Goal: Information Seeking & Learning: Learn about a topic

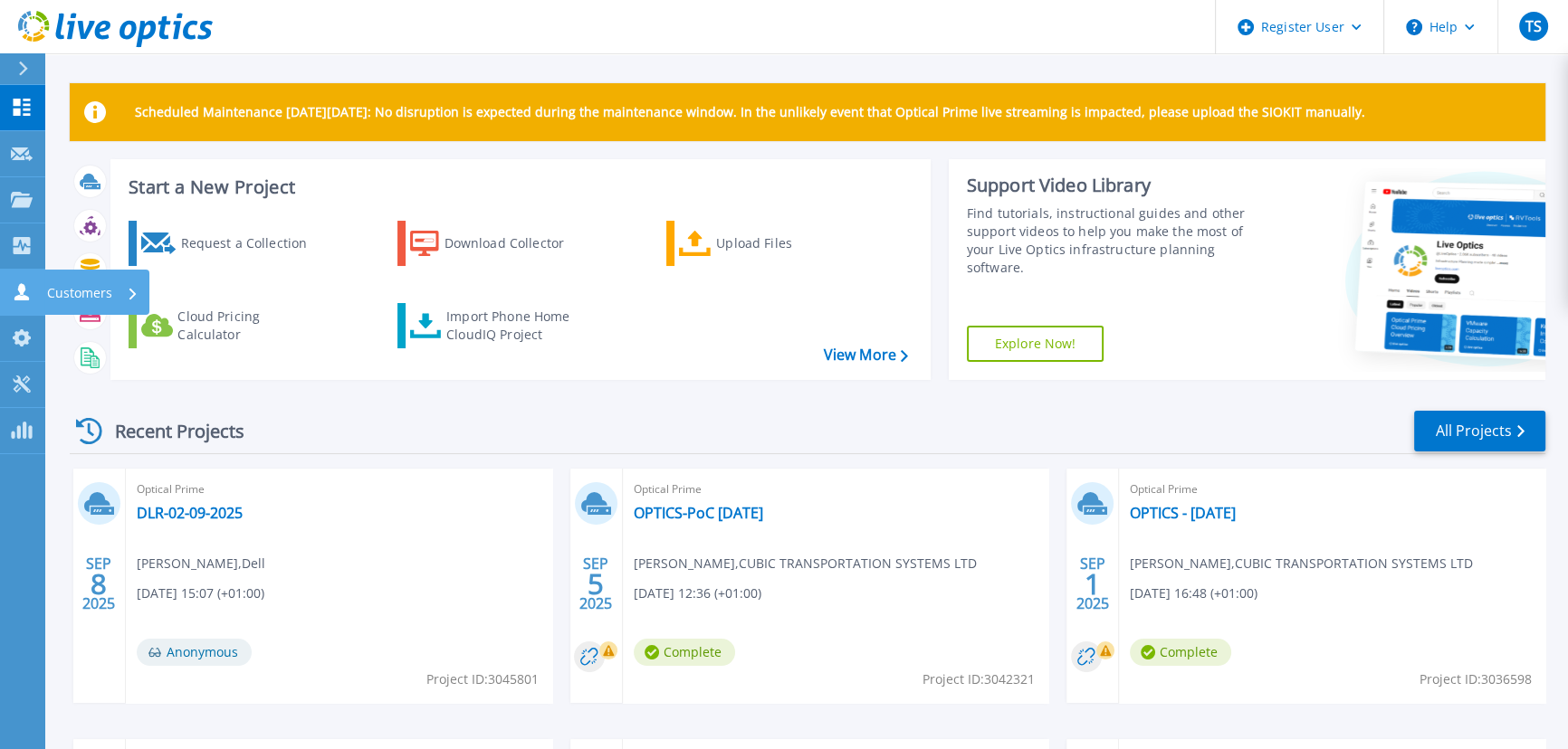
click at [111, 285] on p "Customers" at bounding box center [80, 294] width 65 height 47
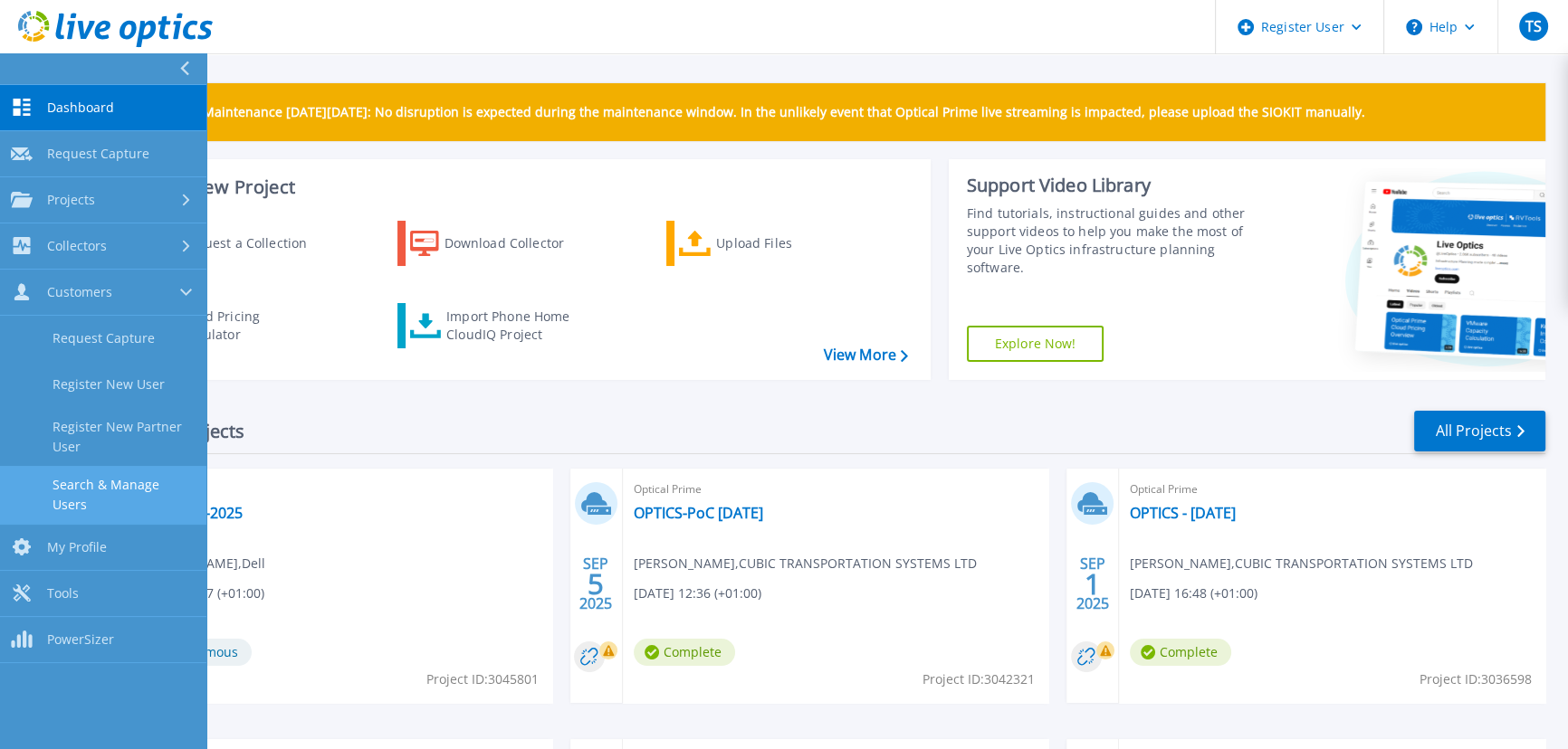
click at [150, 484] on link "Search & Manage Users" at bounding box center [103, 494] width 207 height 58
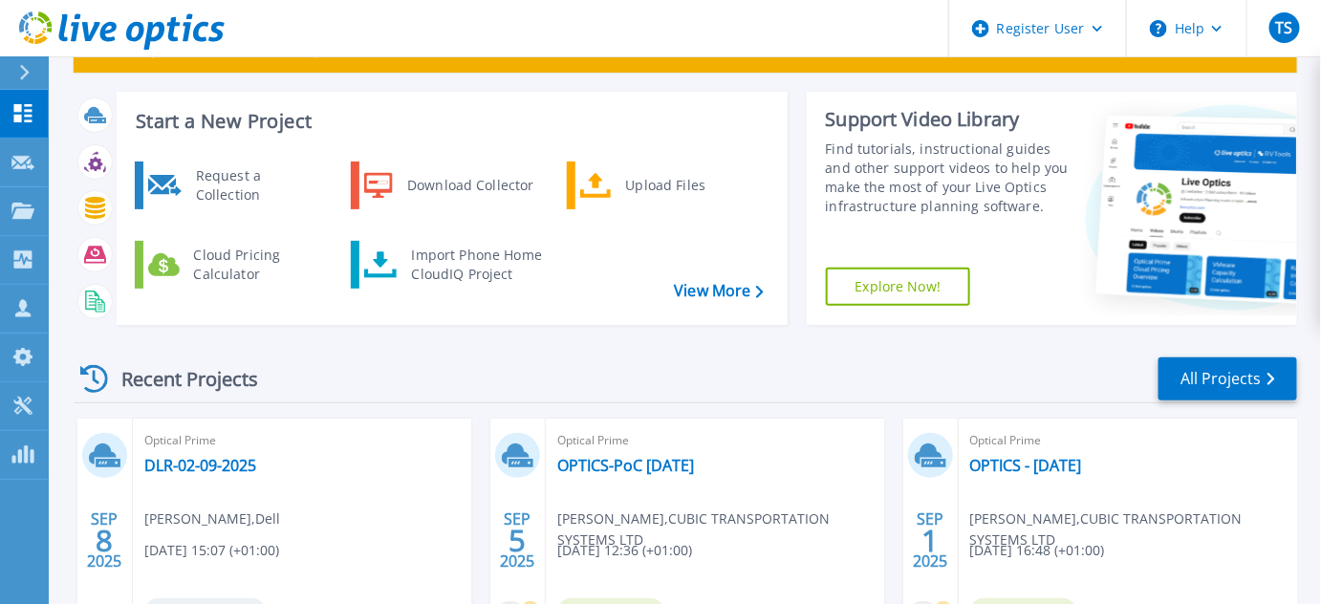
scroll to position [173, 0]
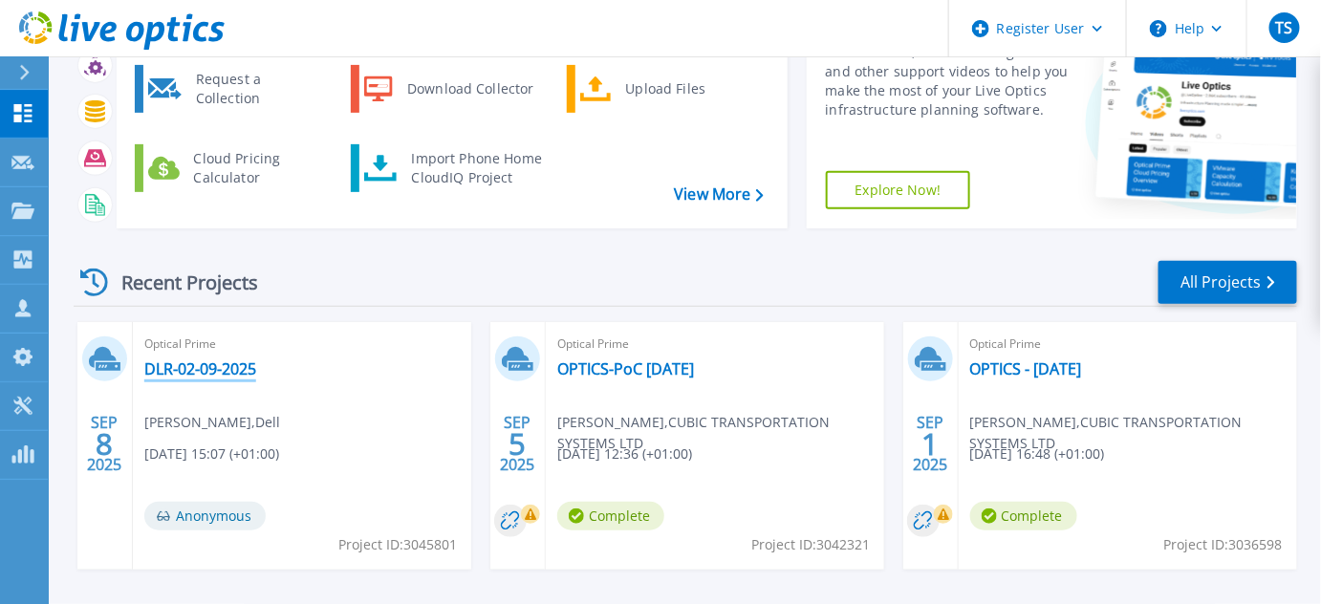
click at [203, 366] on link "DLR-02-09-2025" at bounding box center [200, 368] width 112 height 19
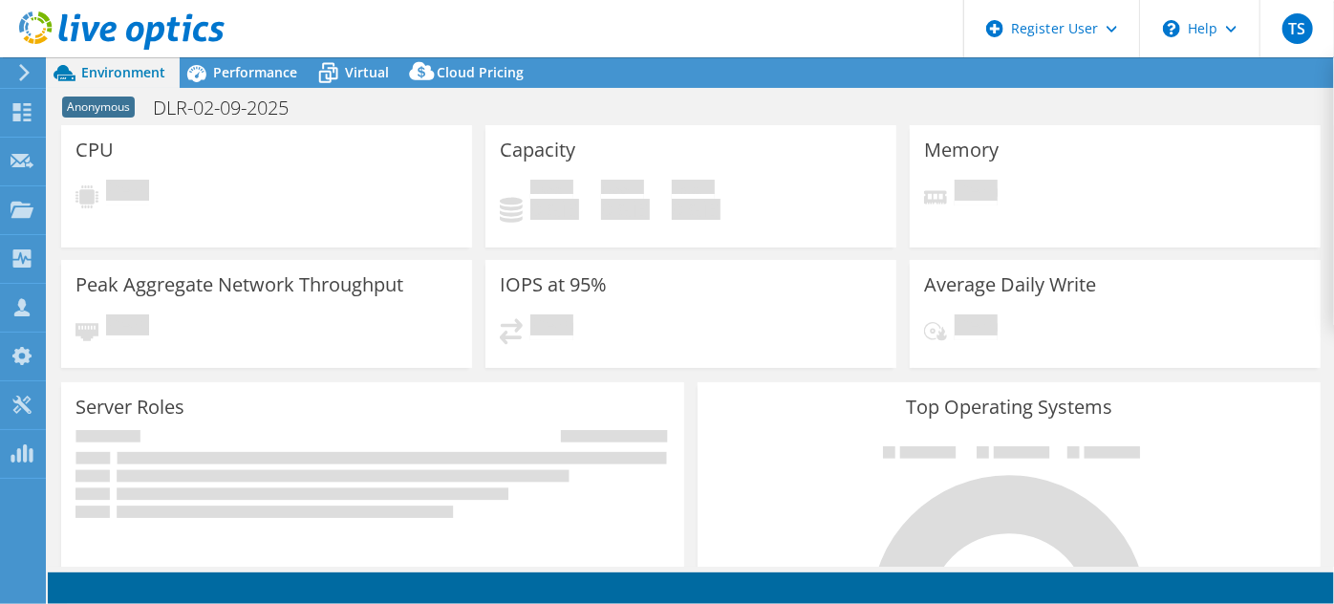
select select "USD"
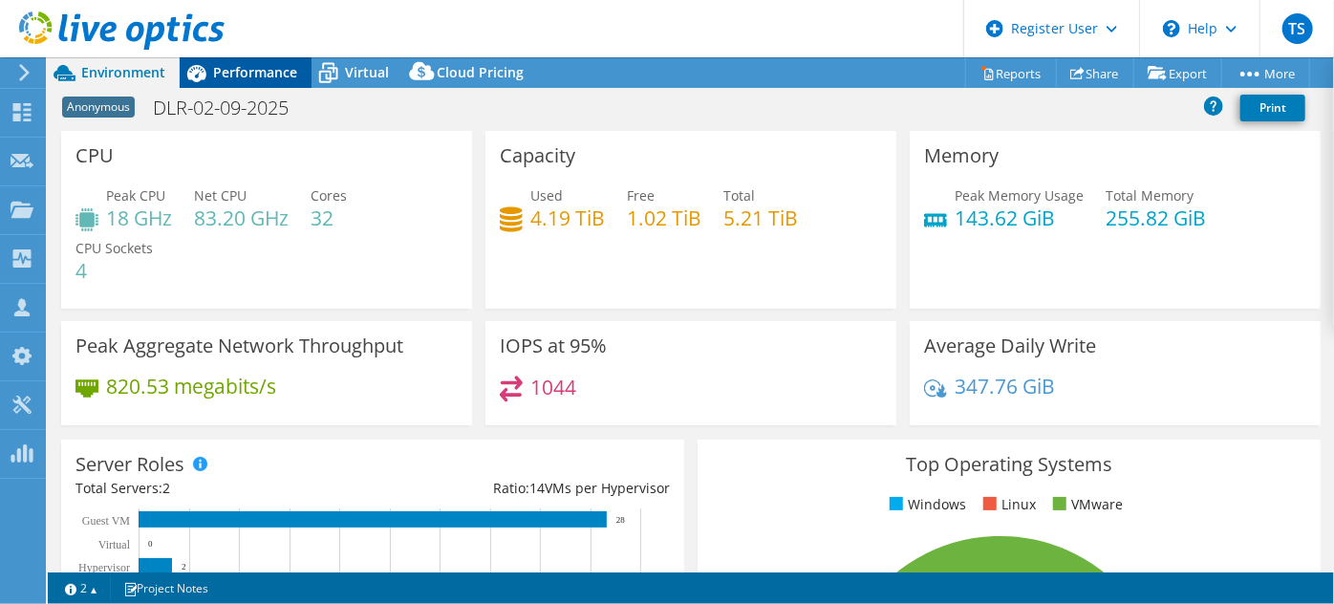
click at [254, 65] on span "Performance" at bounding box center [255, 72] width 84 height 18
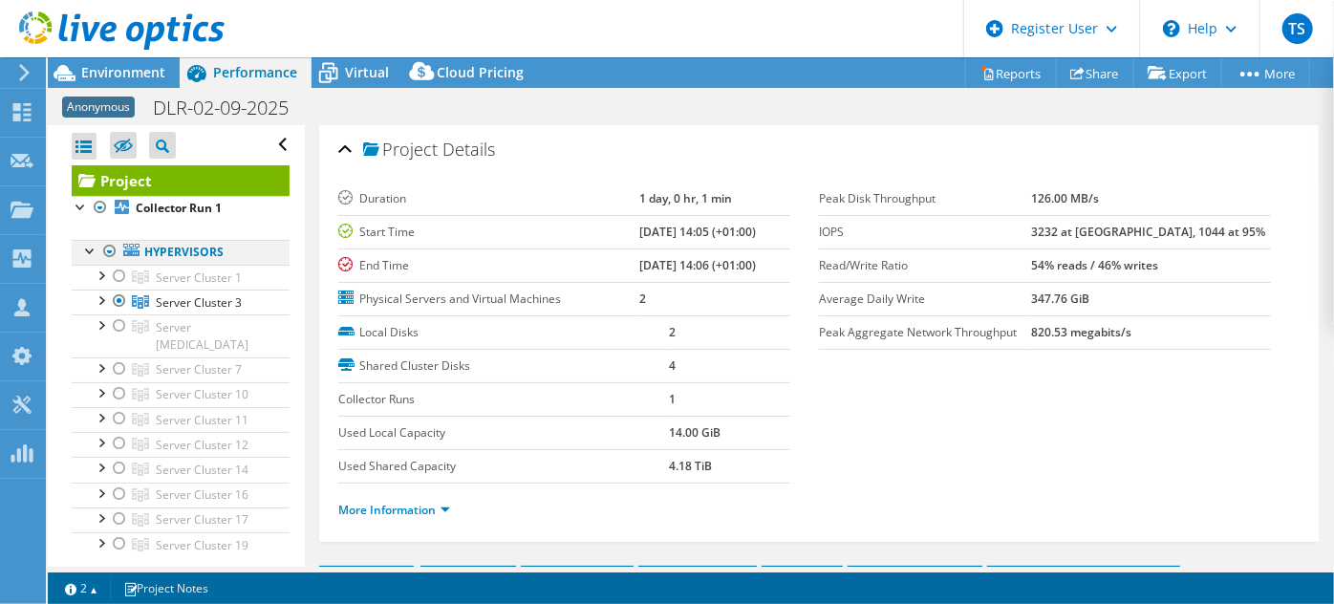
click at [109, 244] on div at bounding box center [109, 251] width 19 height 23
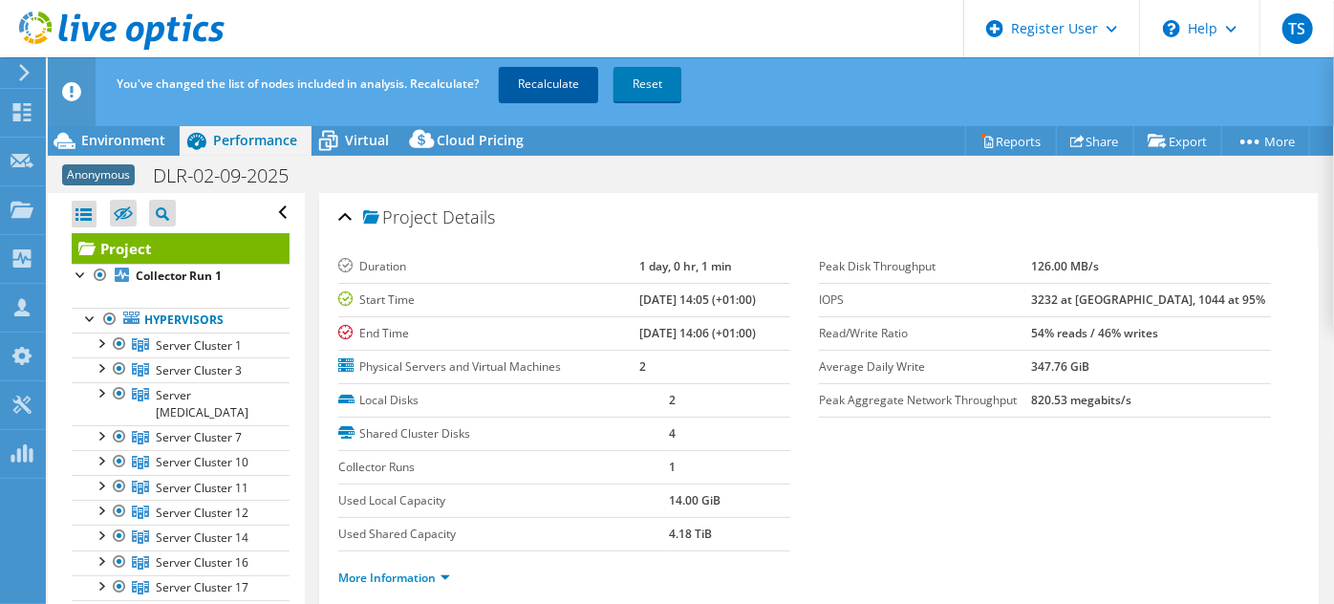
click at [545, 84] on link "Recalculate" at bounding box center [548, 84] width 99 height 34
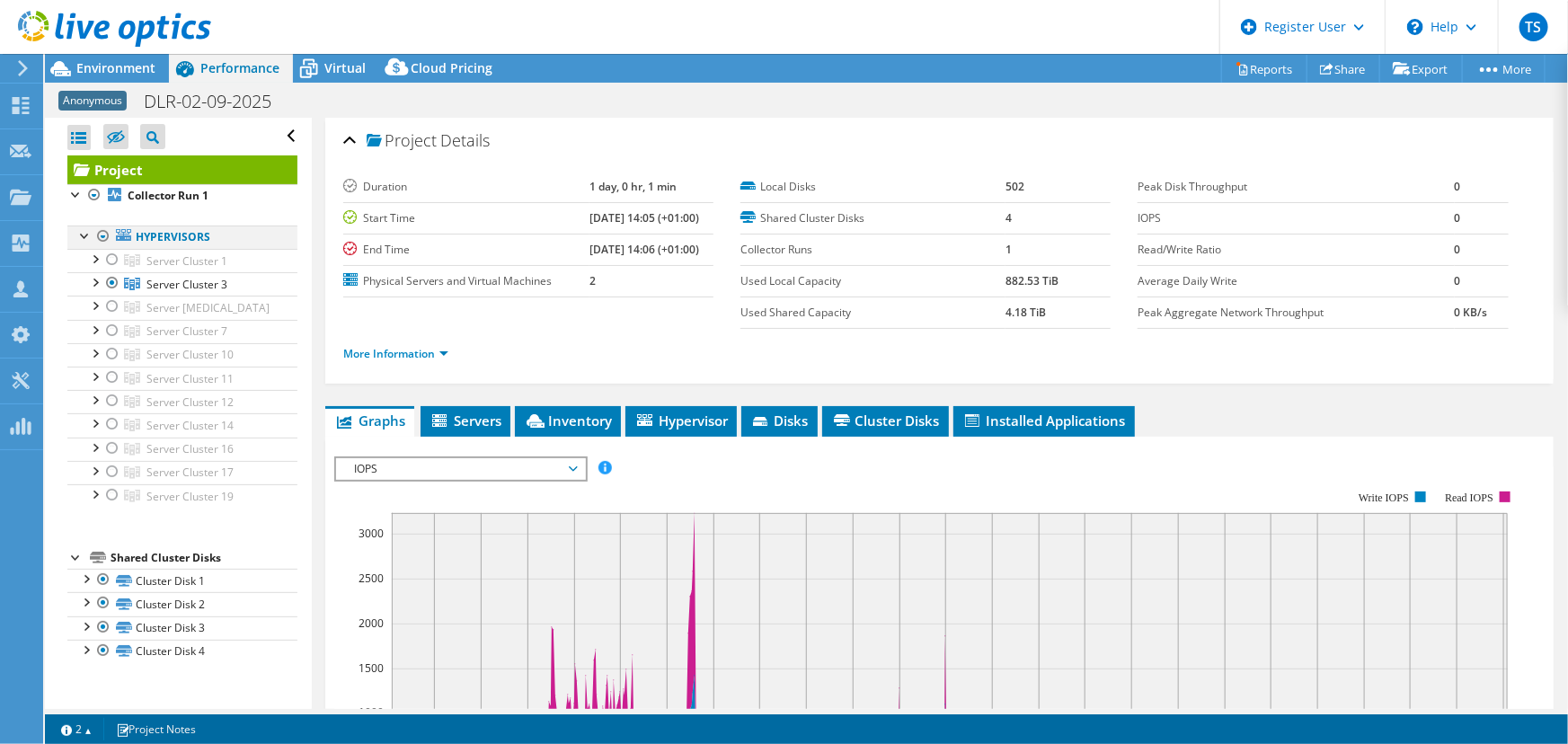
click at [101, 234] on div at bounding box center [102, 236] width 18 height 22
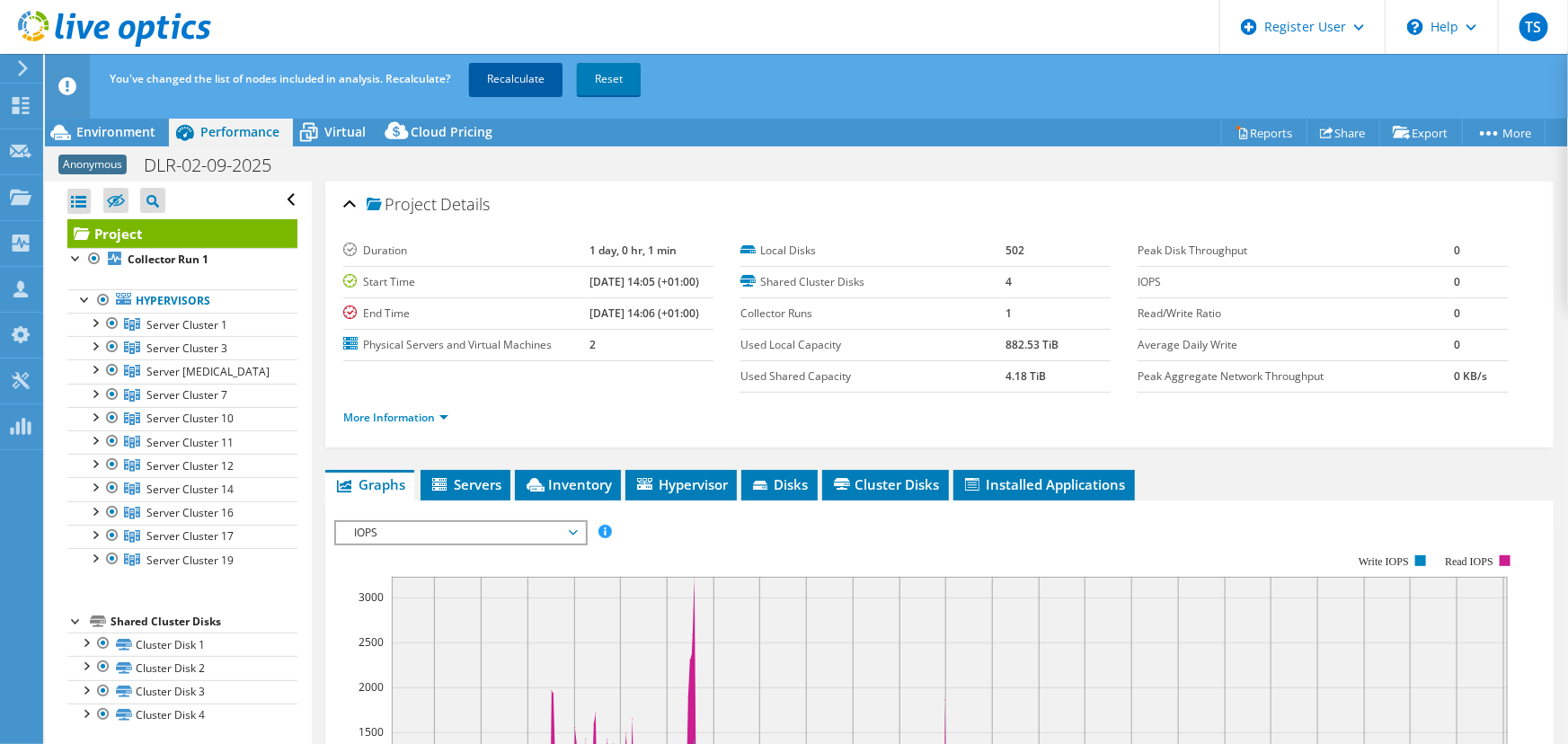
click at [510, 77] on link "Recalculate" at bounding box center [515, 79] width 93 height 32
click at [25, 99] on icon at bounding box center [21, 105] width 22 height 17
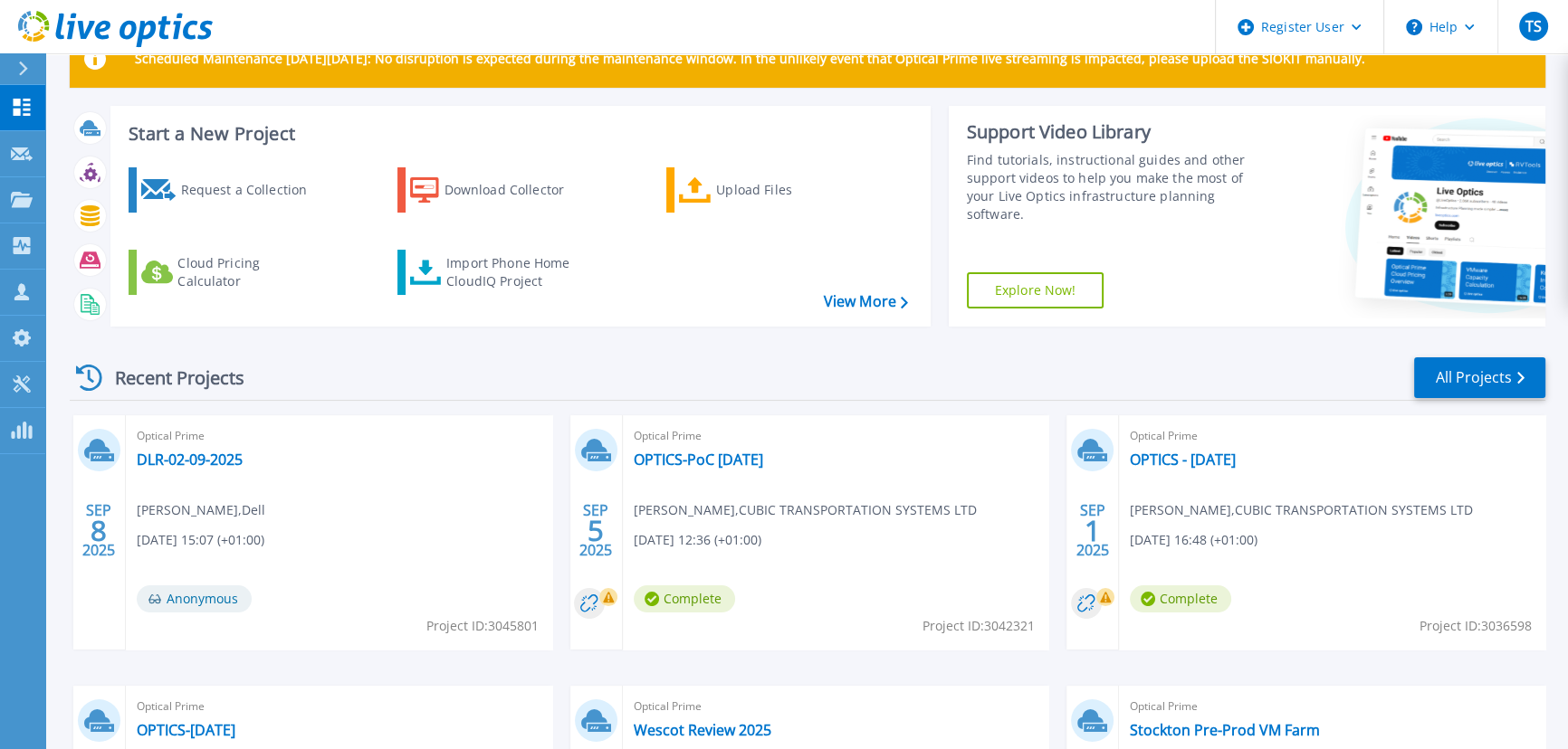
scroll to position [81, 0]
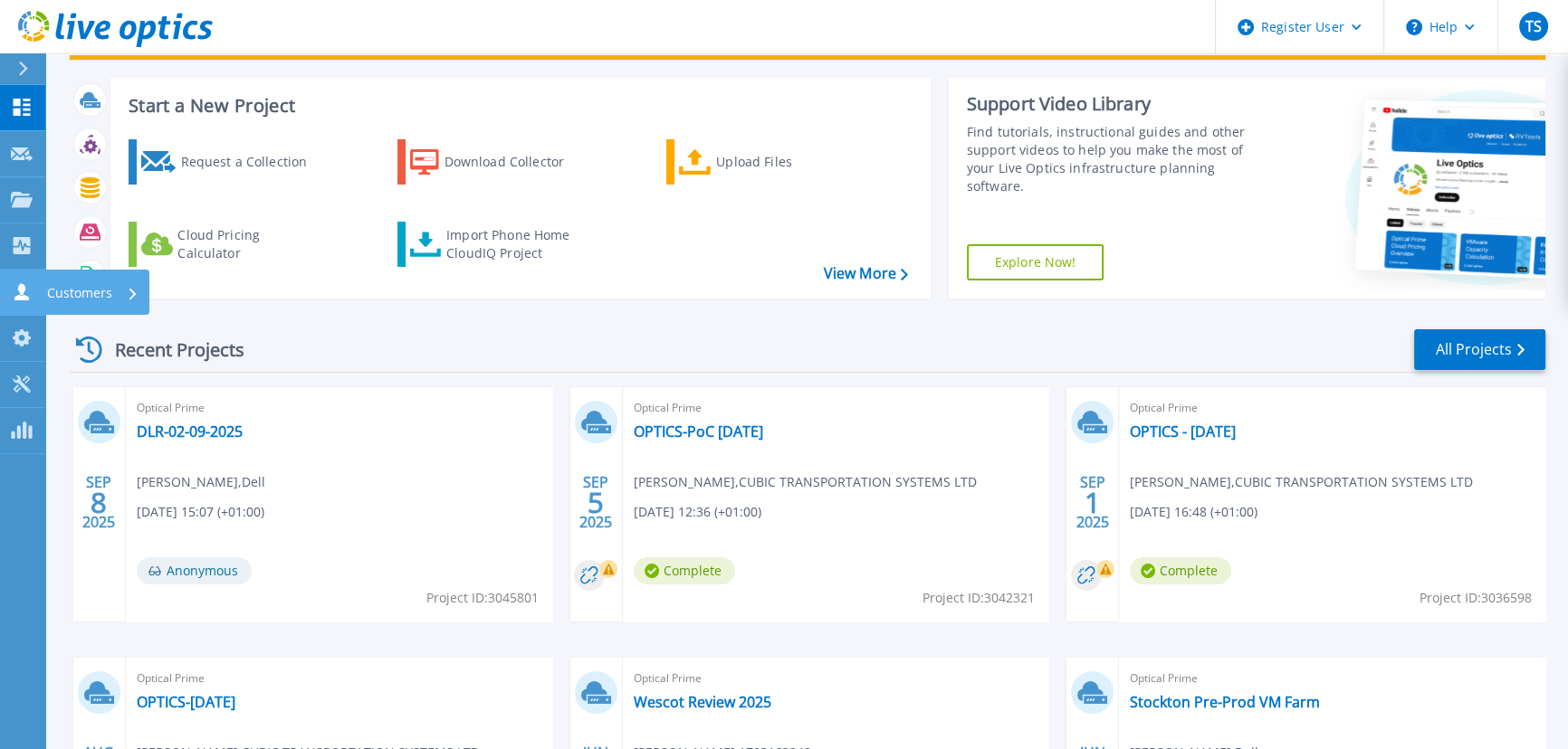
click at [82, 285] on p "Customers" at bounding box center [80, 294] width 65 height 47
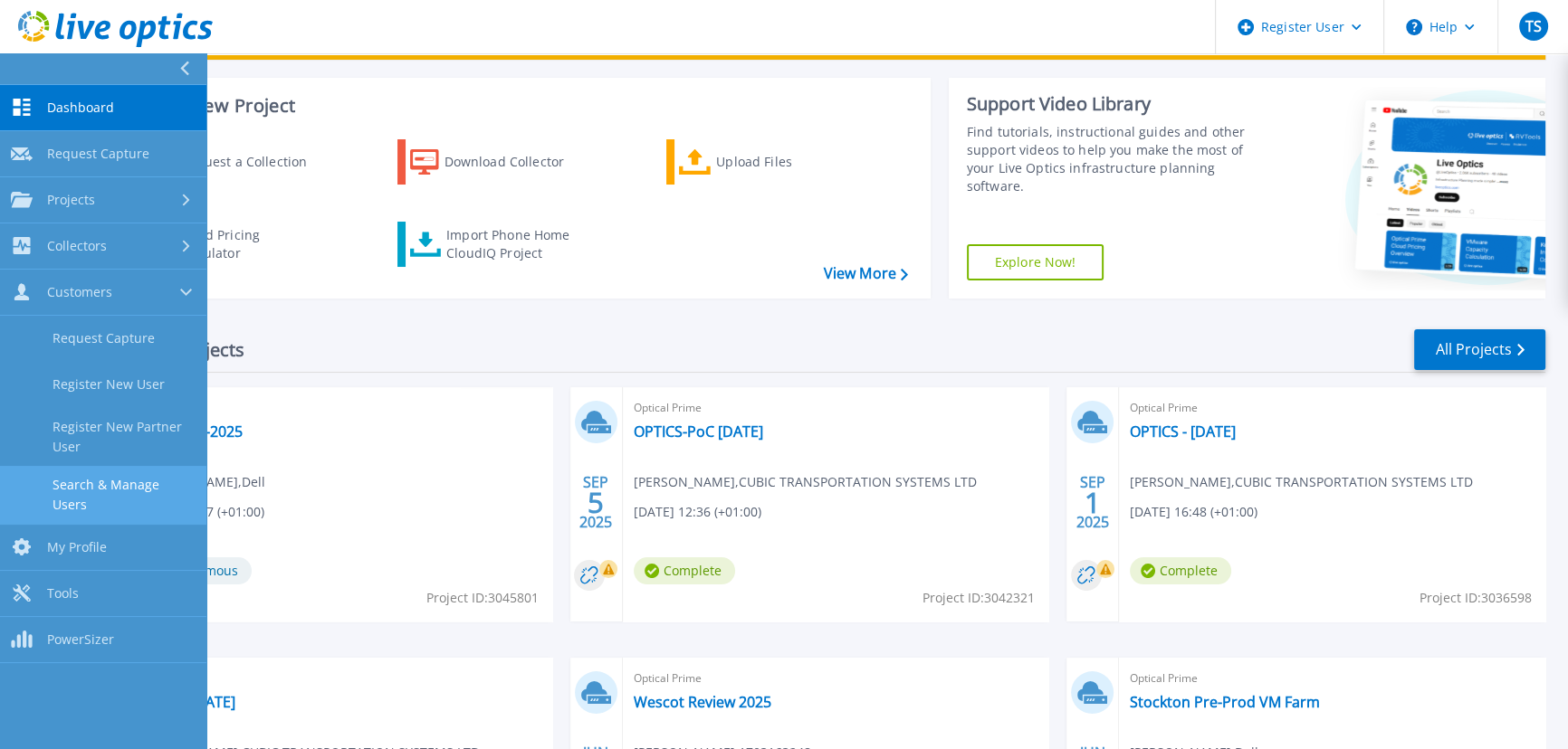
click at [110, 477] on link "Search & Manage Users" at bounding box center [103, 494] width 207 height 58
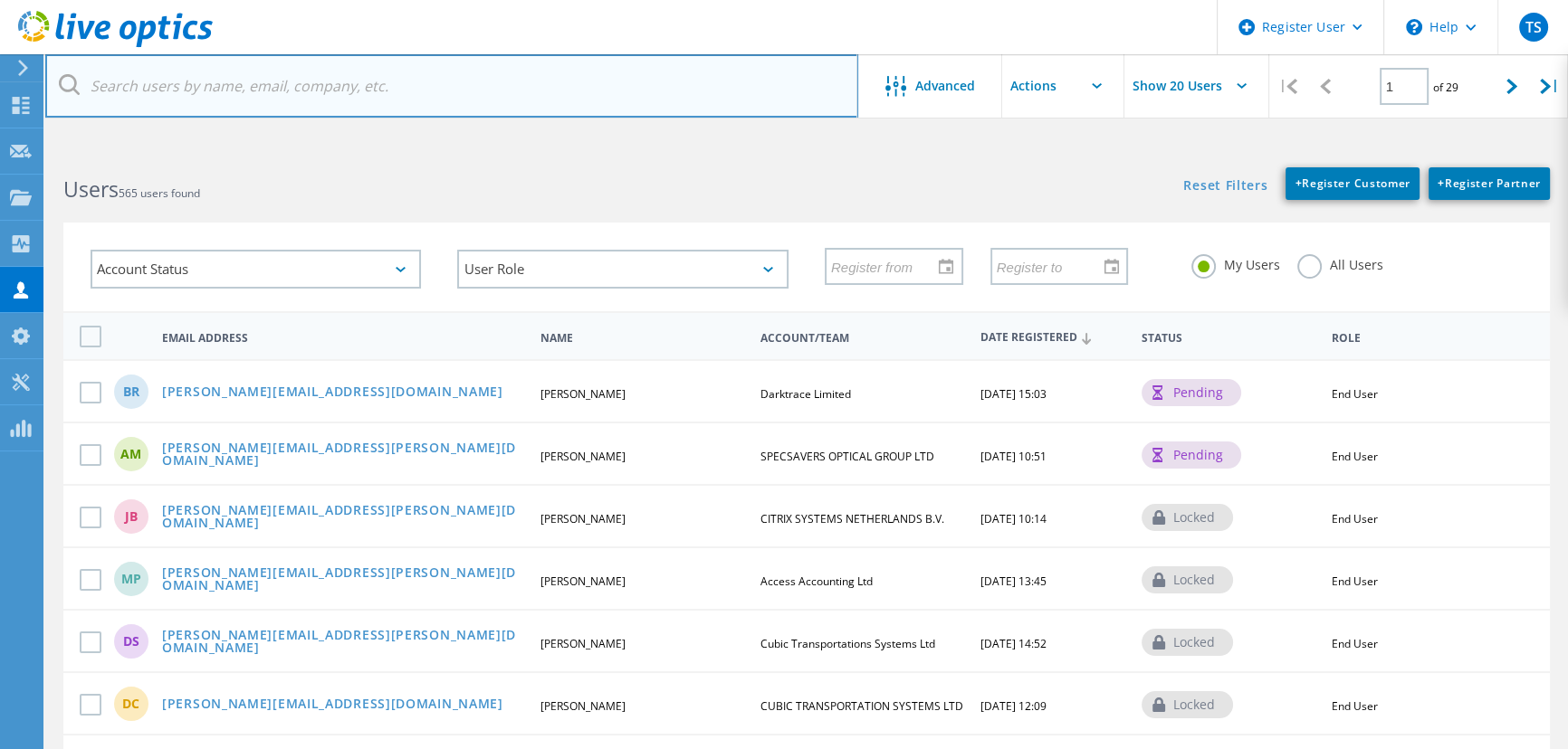
click at [174, 86] on input "text" at bounding box center [452, 85] width 813 height 63
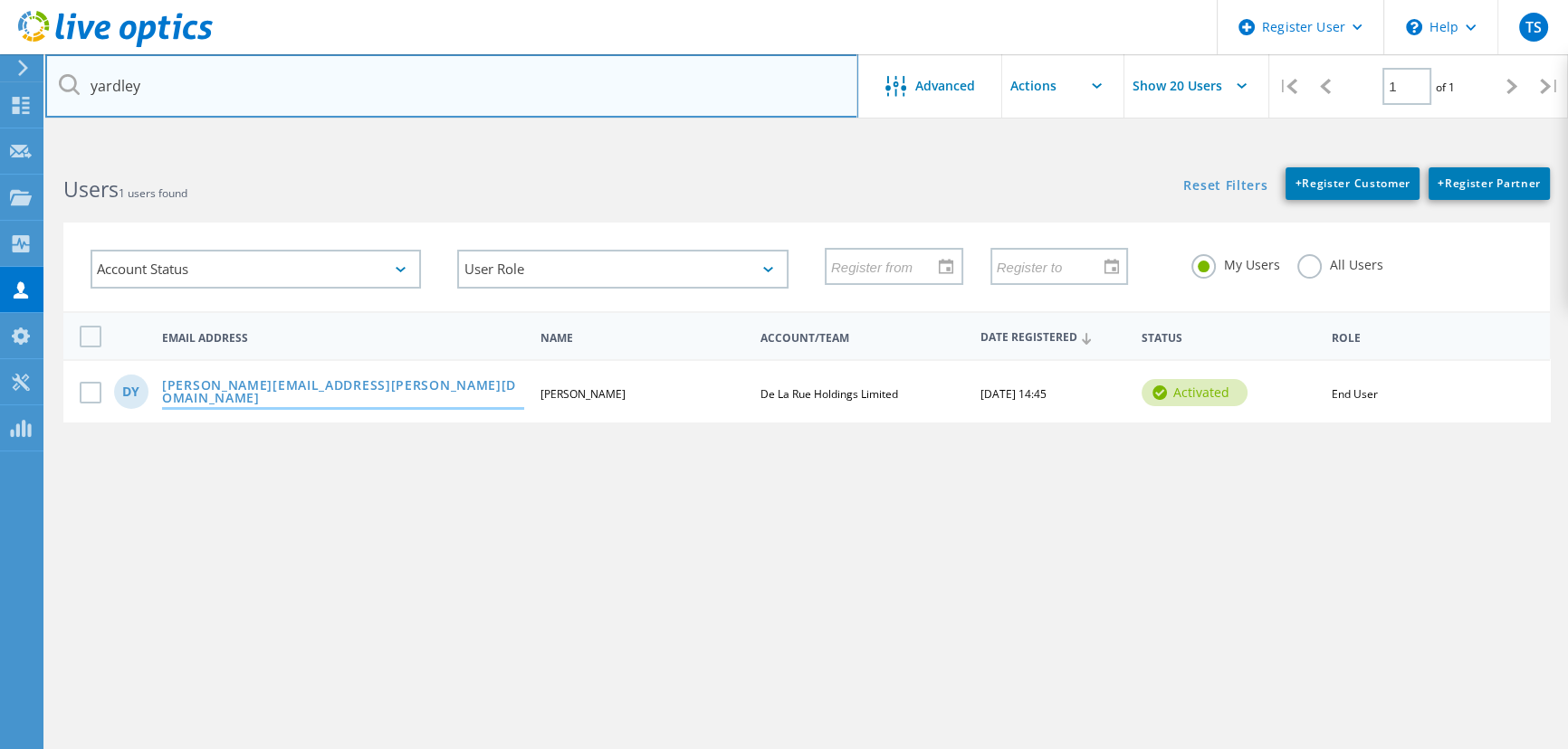
type input "yardley"
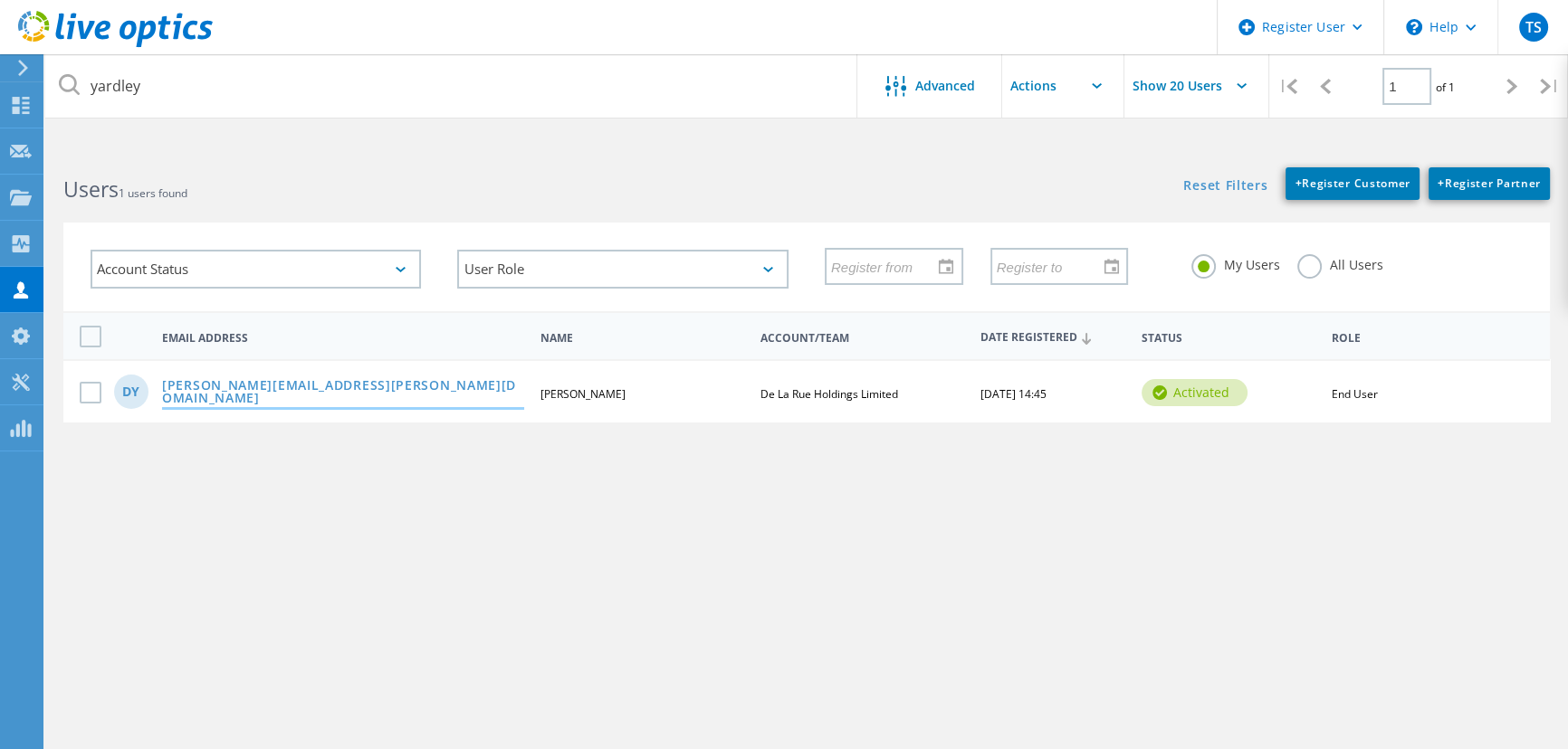
click at [236, 385] on link "[PERSON_NAME][EMAIL_ADDRESS][PERSON_NAME][DOMAIN_NAME]" at bounding box center [343, 393] width 362 height 28
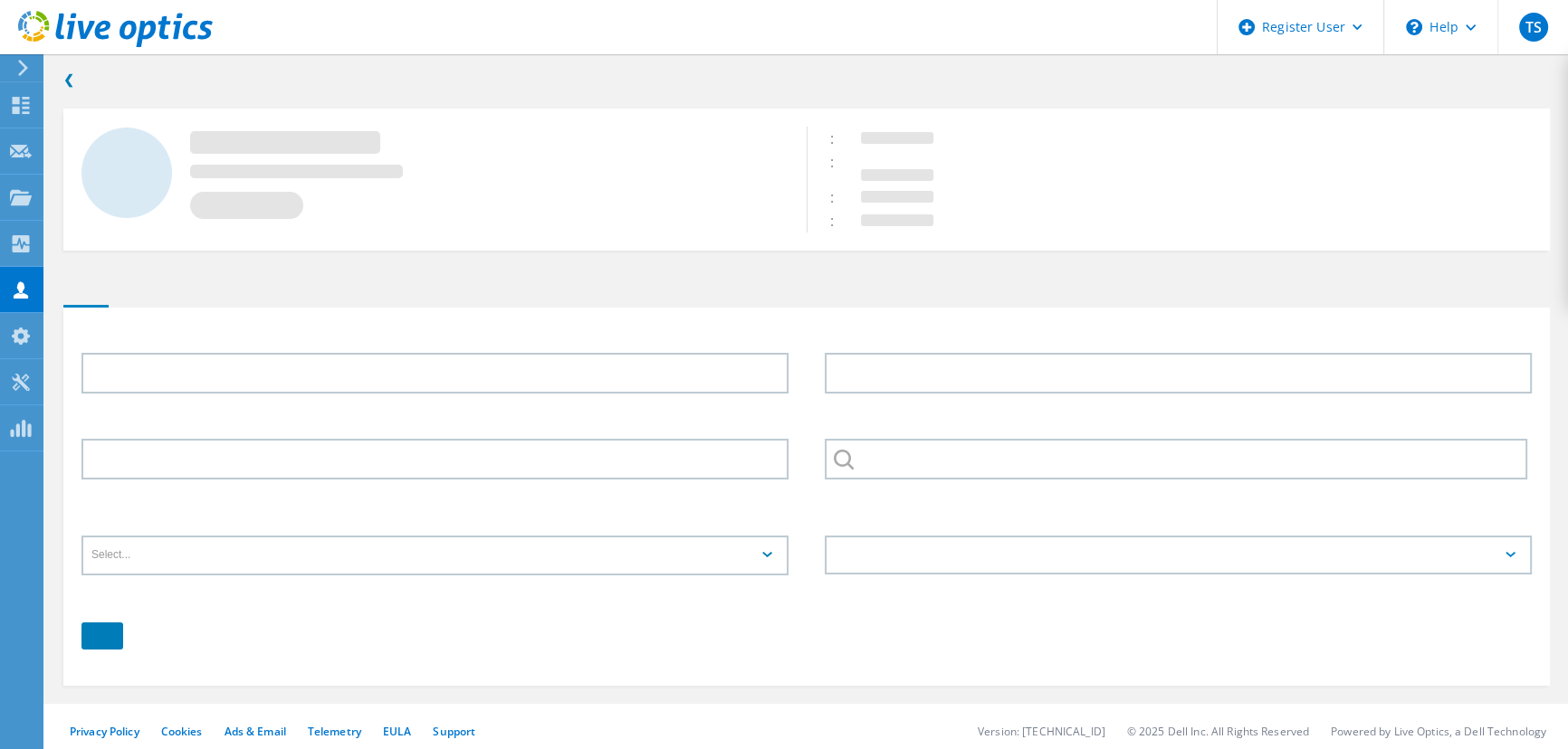
type input "David"
type input "Yardley"
type input "De La Rue Holdings Limited"
type input "English"
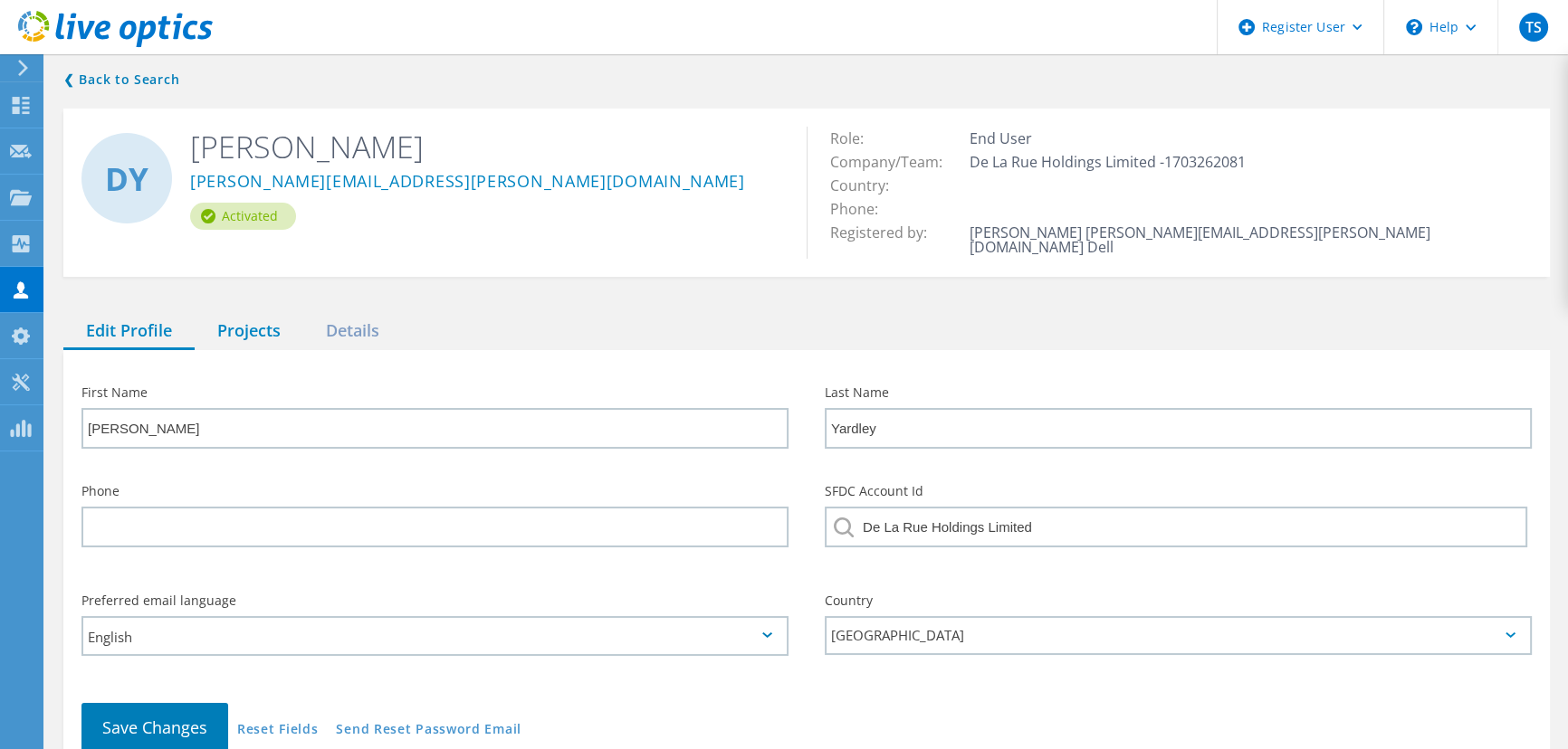
click at [236, 313] on div "Projects" at bounding box center [248, 331] width 109 height 37
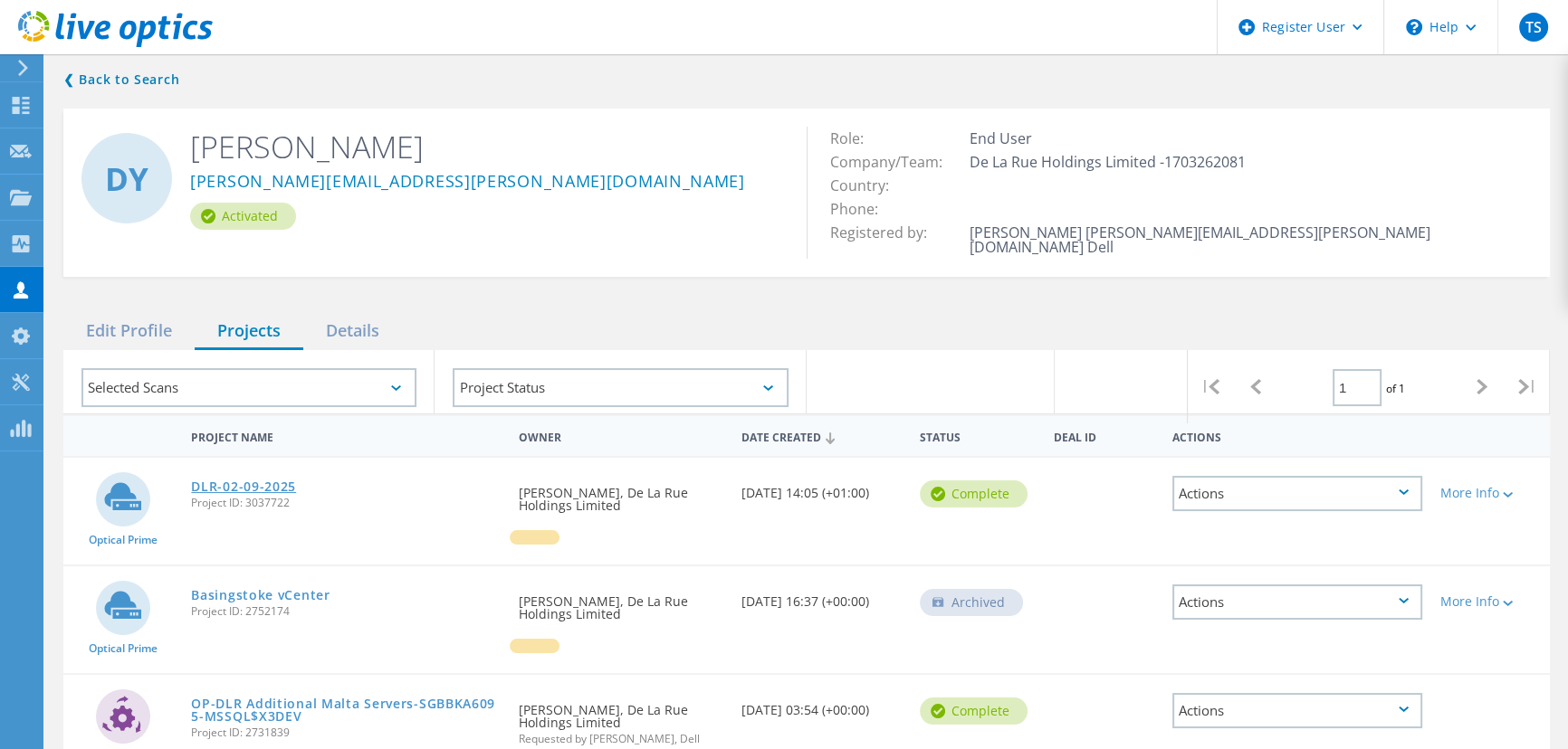
click at [244, 480] on link "DLR-02-09-2025" at bounding box center [243, 486] width 105 height 12
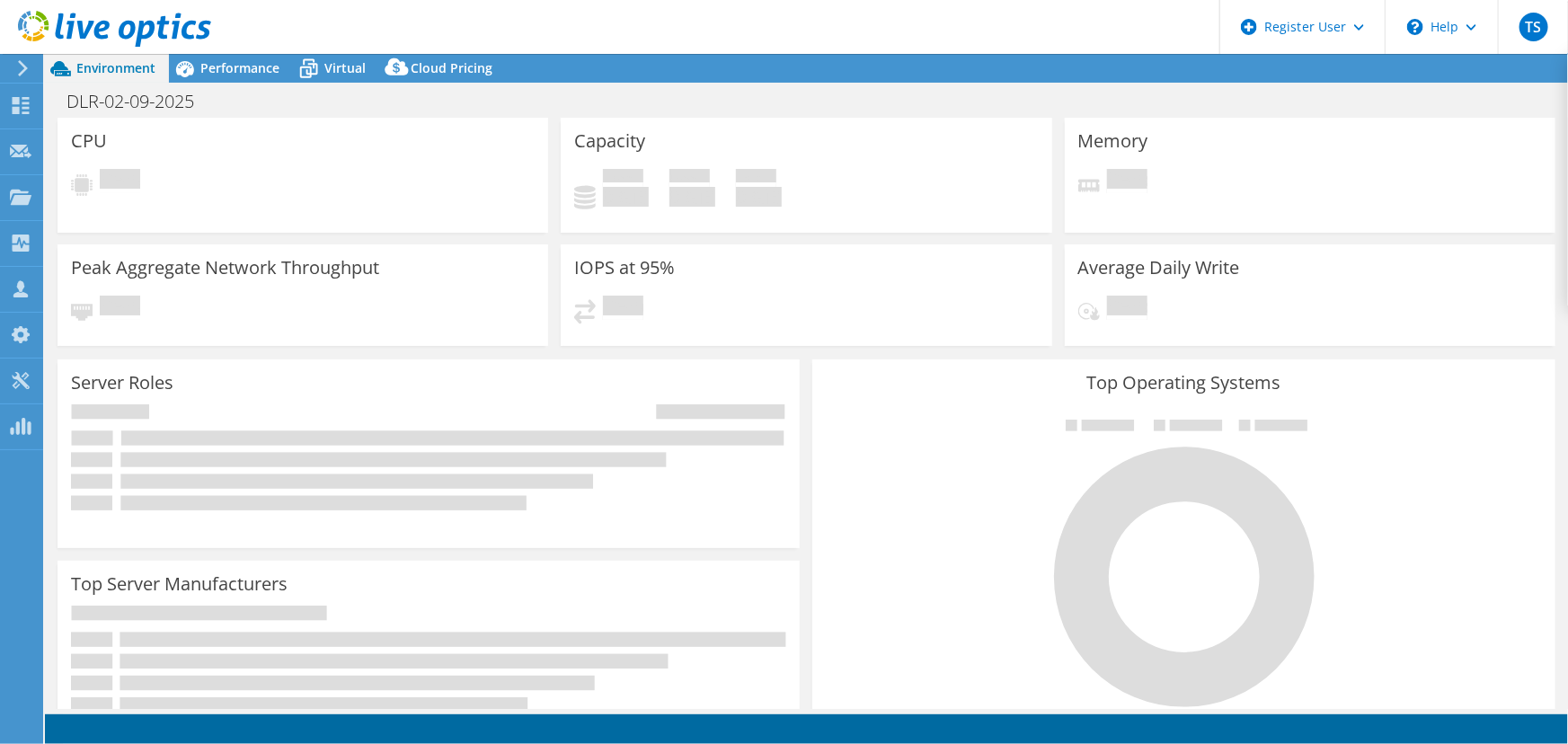
select select "USD"
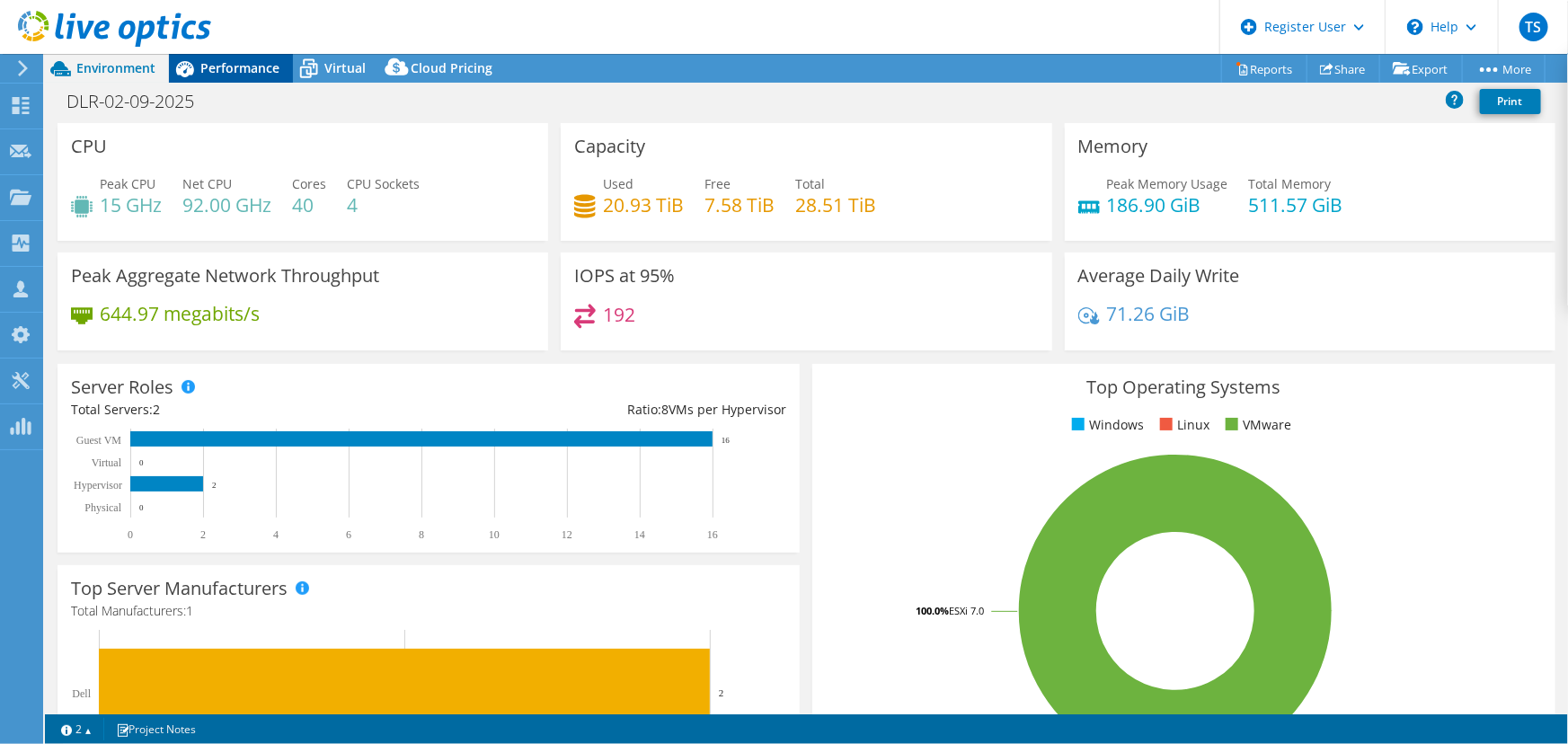
click at [232, 66] on span "Performance" at bounding box center [240, 68] width 79 height 17
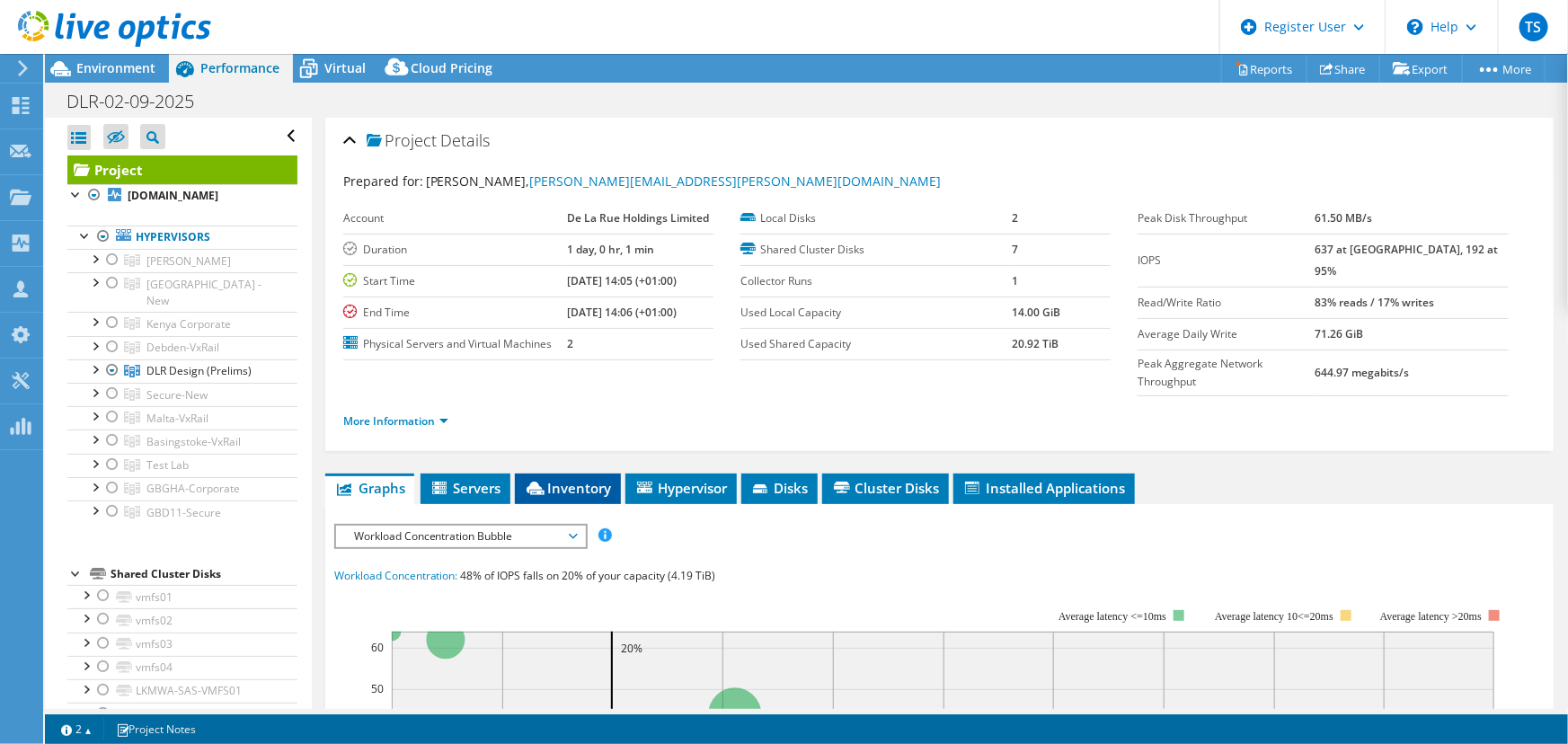
click at [557, 479] on span "Inventory" at bounding box center [568, 487] width 88 height 18
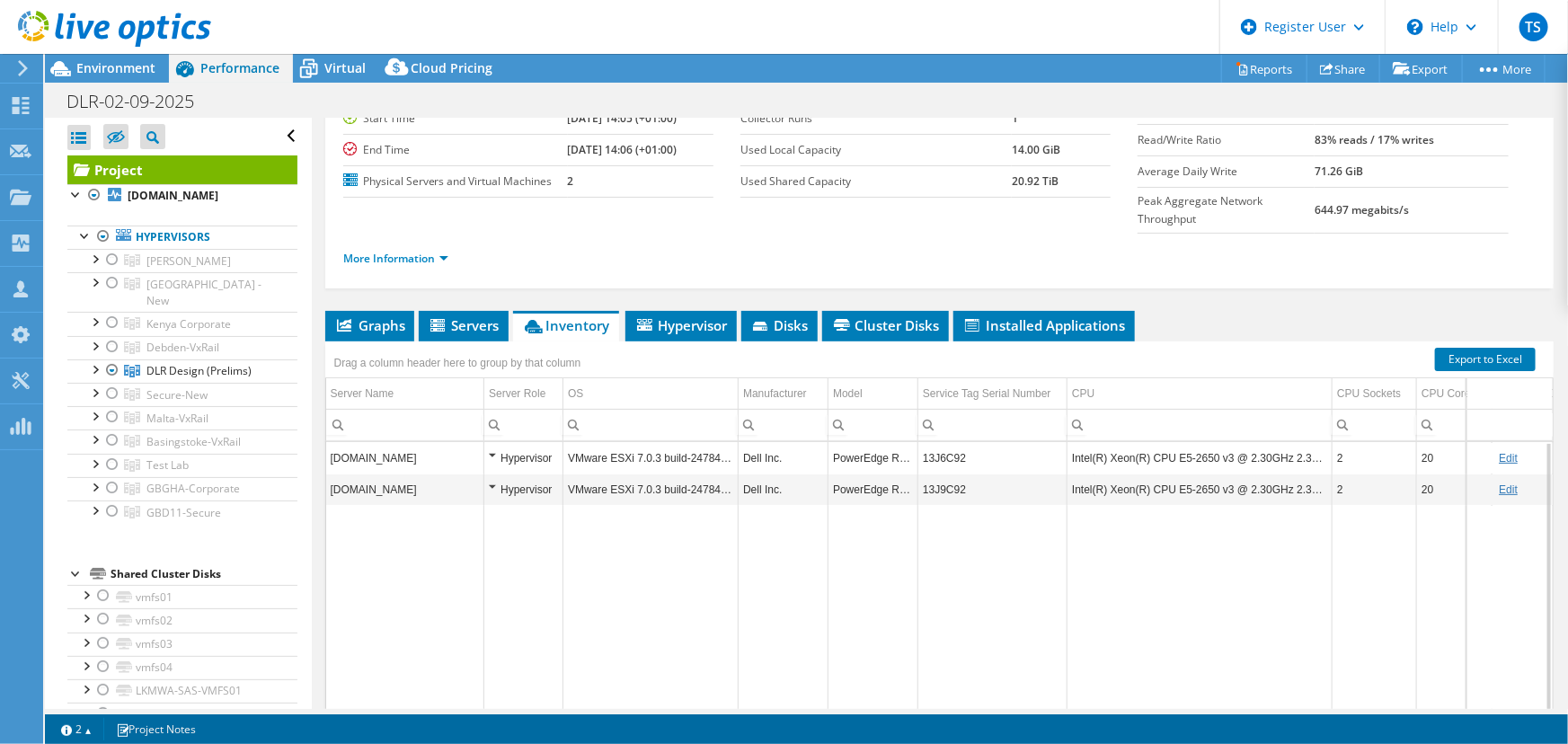
drag, startPoint x: 996, startPoint y: 679, endPoint x: 1008, endPoint y: 675, distance: 12.6
click at [1008, 675] on body "TS Dell User Tim Sizeland Tim.Sizeland@dell.com Dell My Profile Log Out \n Help…" at bounding box center [784, 372] width 1568 height 744
click at [118, 63] on span "Environment" at bounding box center [116, 68] width 79 height 17
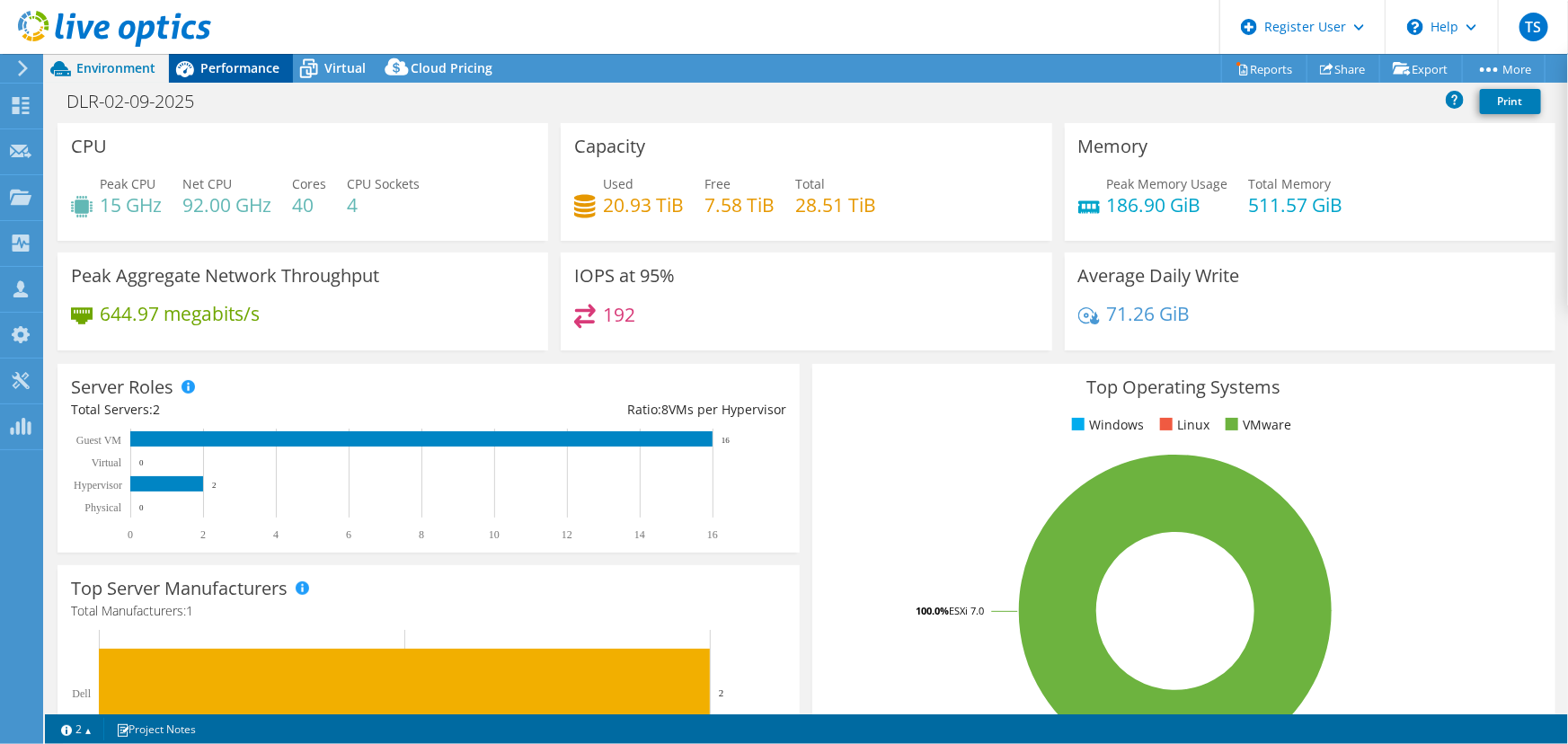
click at [249, 65] on span "Performance" at bounding box center [240, 68] width 79 height 17
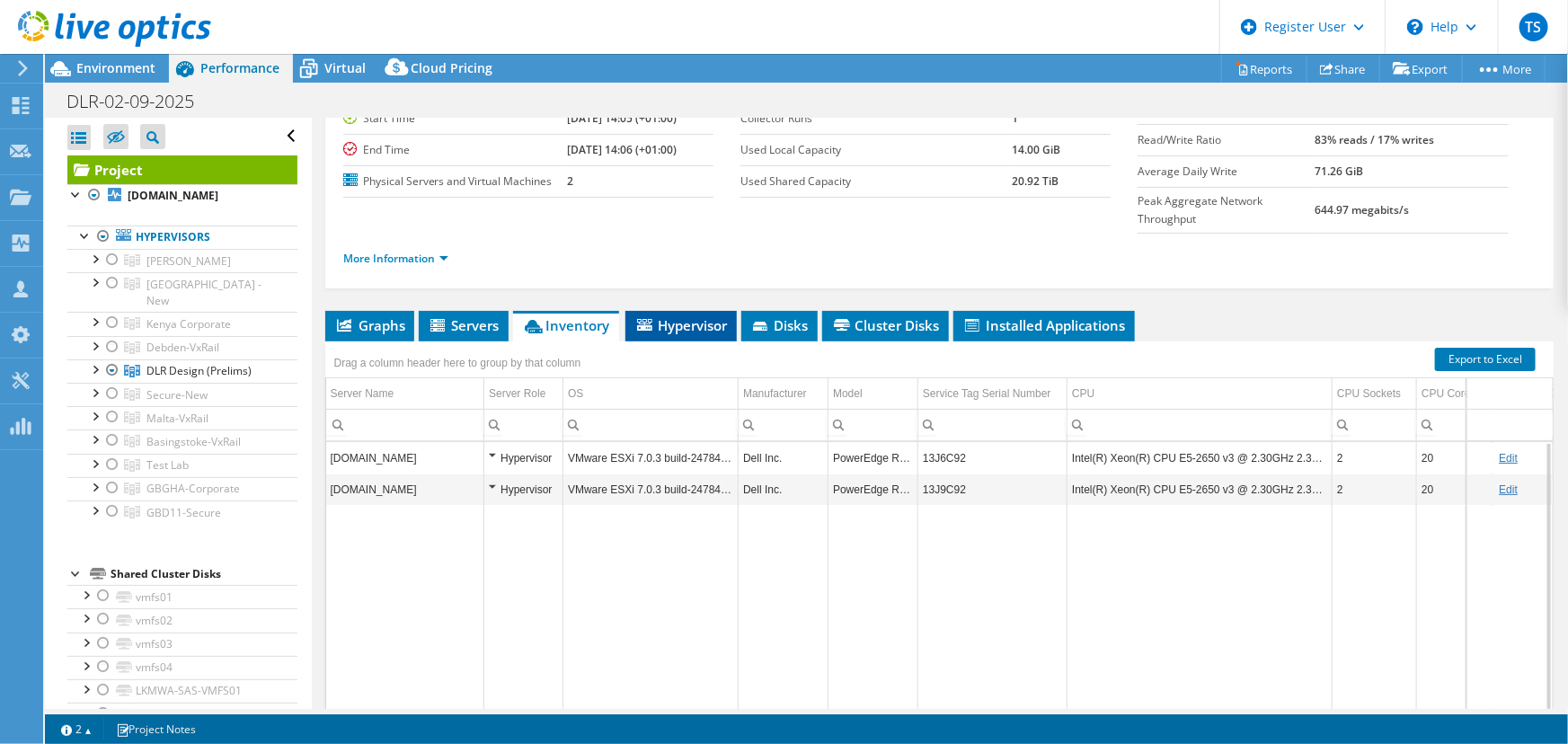
click at [700, 316] on span "Hypervisor" at bounding box center [681, 325] width 93 height 18
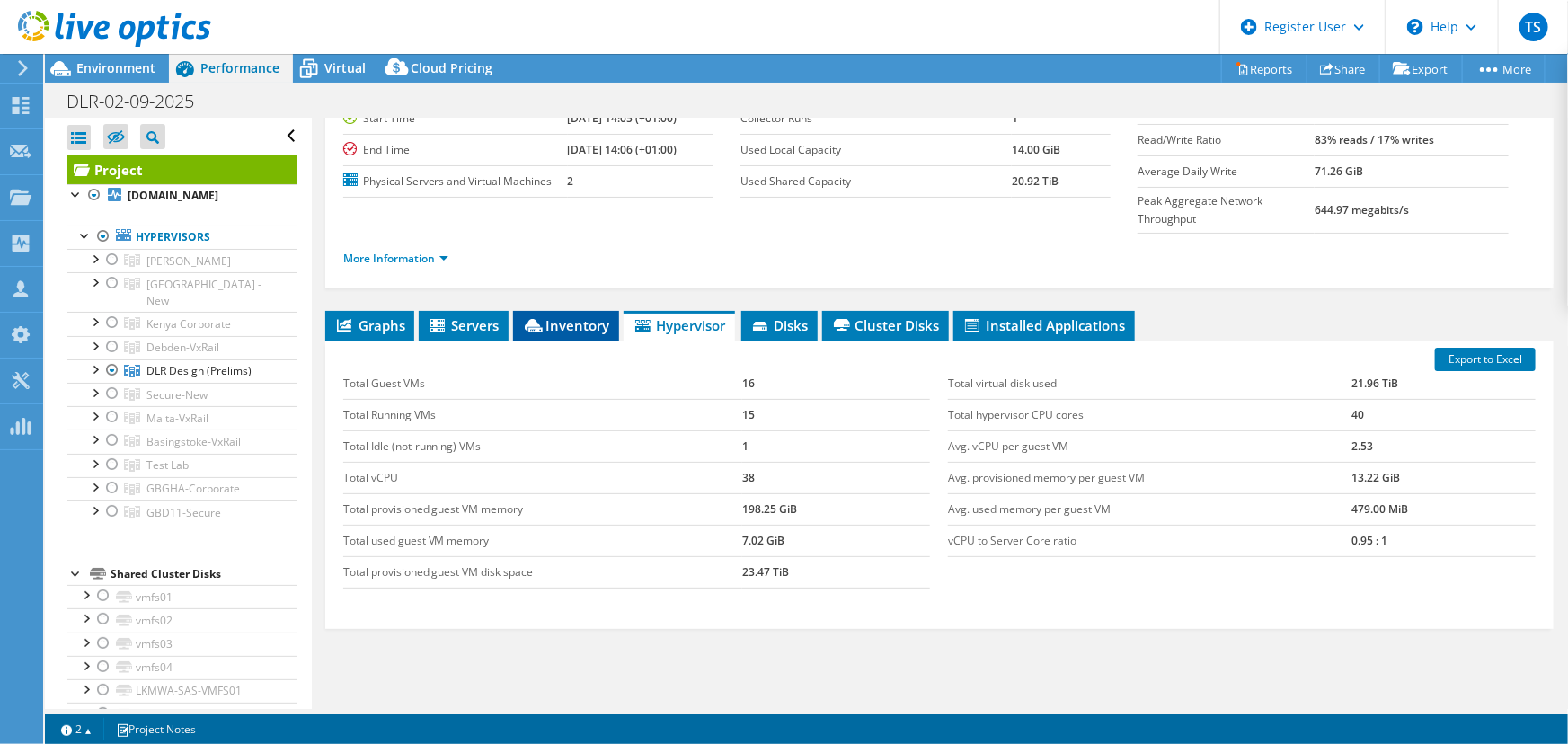
click at [558, 316] on span "Inventory" at bounding box center [566, 325] width 88 height 18
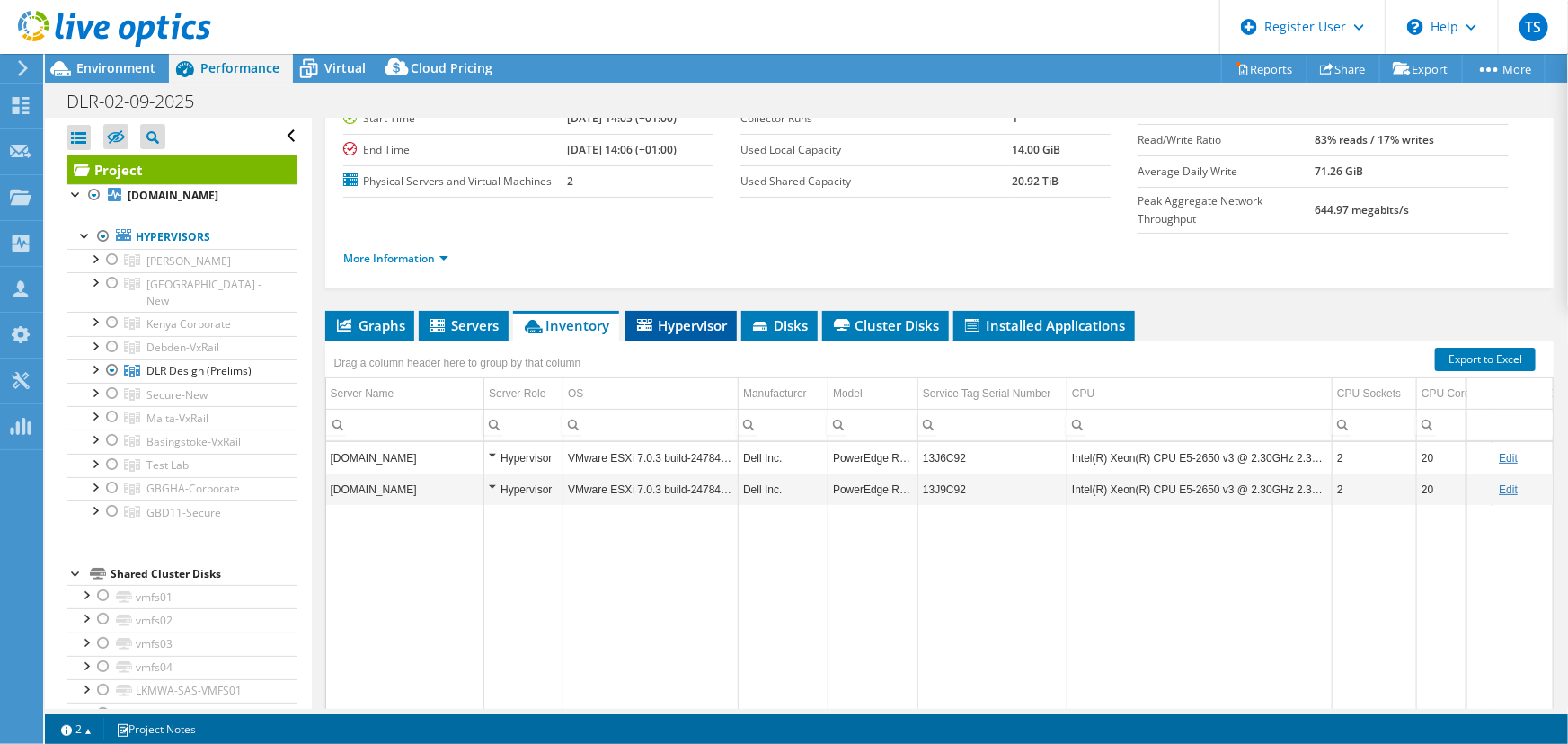
click at [710, 316] on span "Hypervisor" at bounding box center [681, 325] width 93 height 18
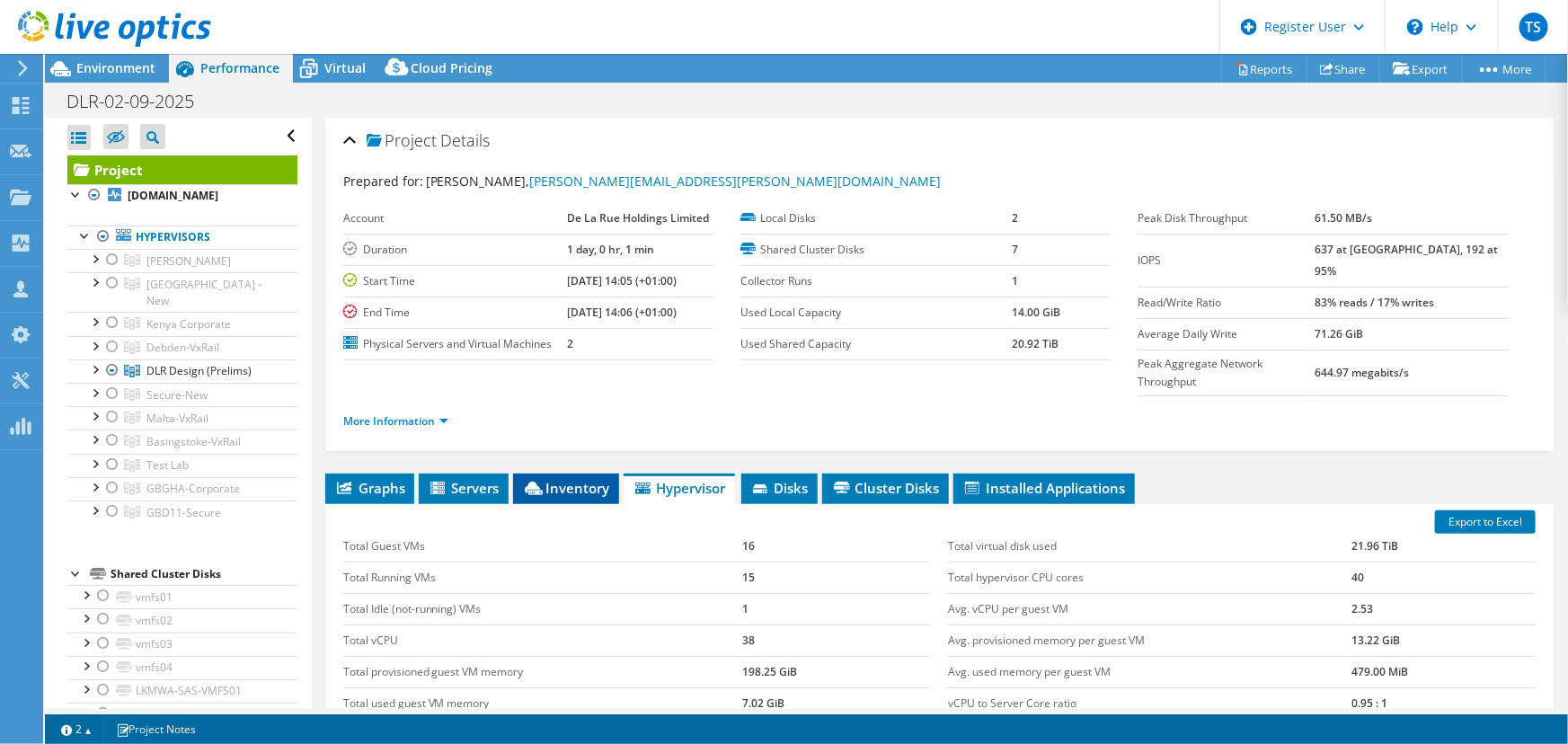
click at [580, 479] on span "Inventory" at bounding box center [566, 487] width 88 height 18
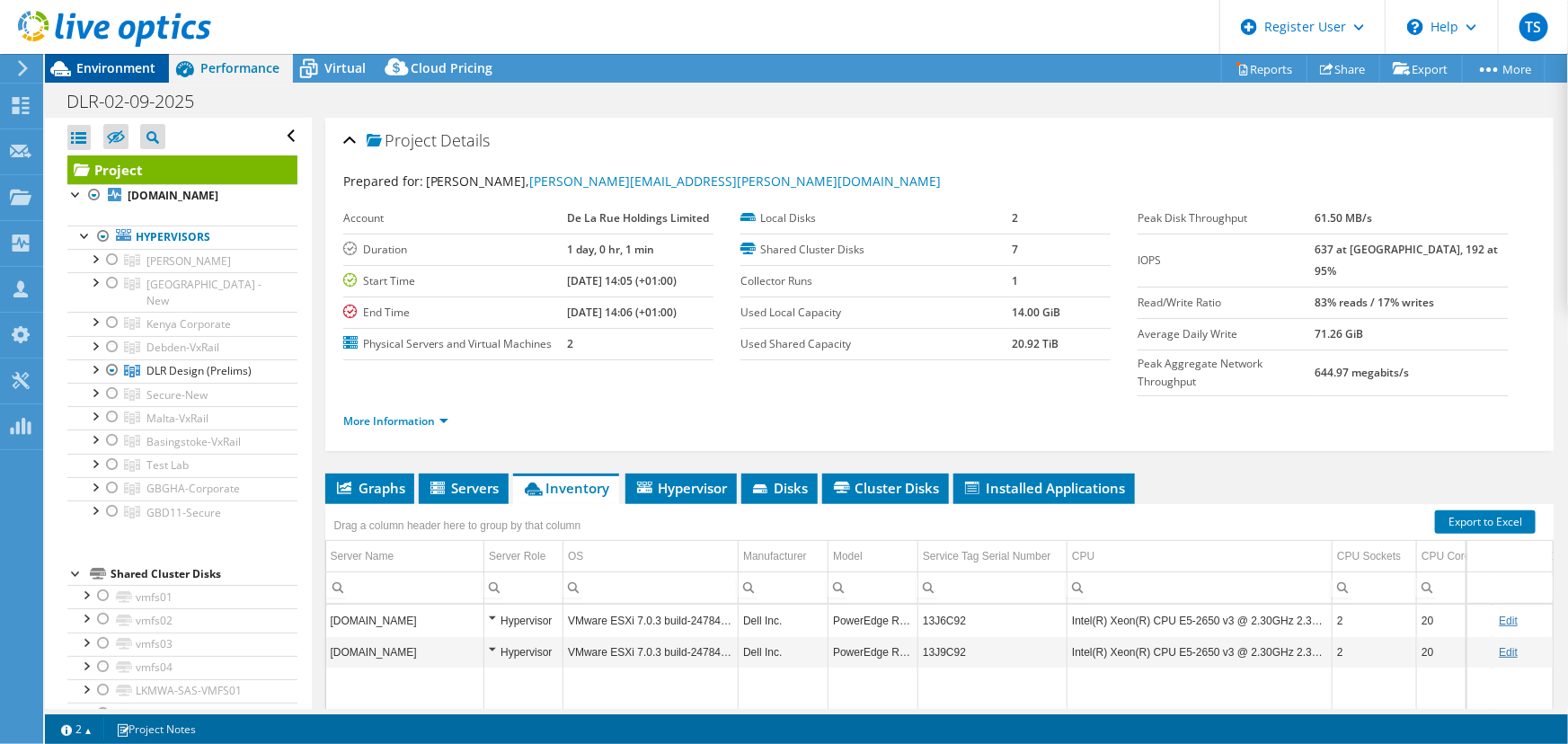
click at [97, 67] on span "Environment" at bounding box center [116, 68] width 79 height 17
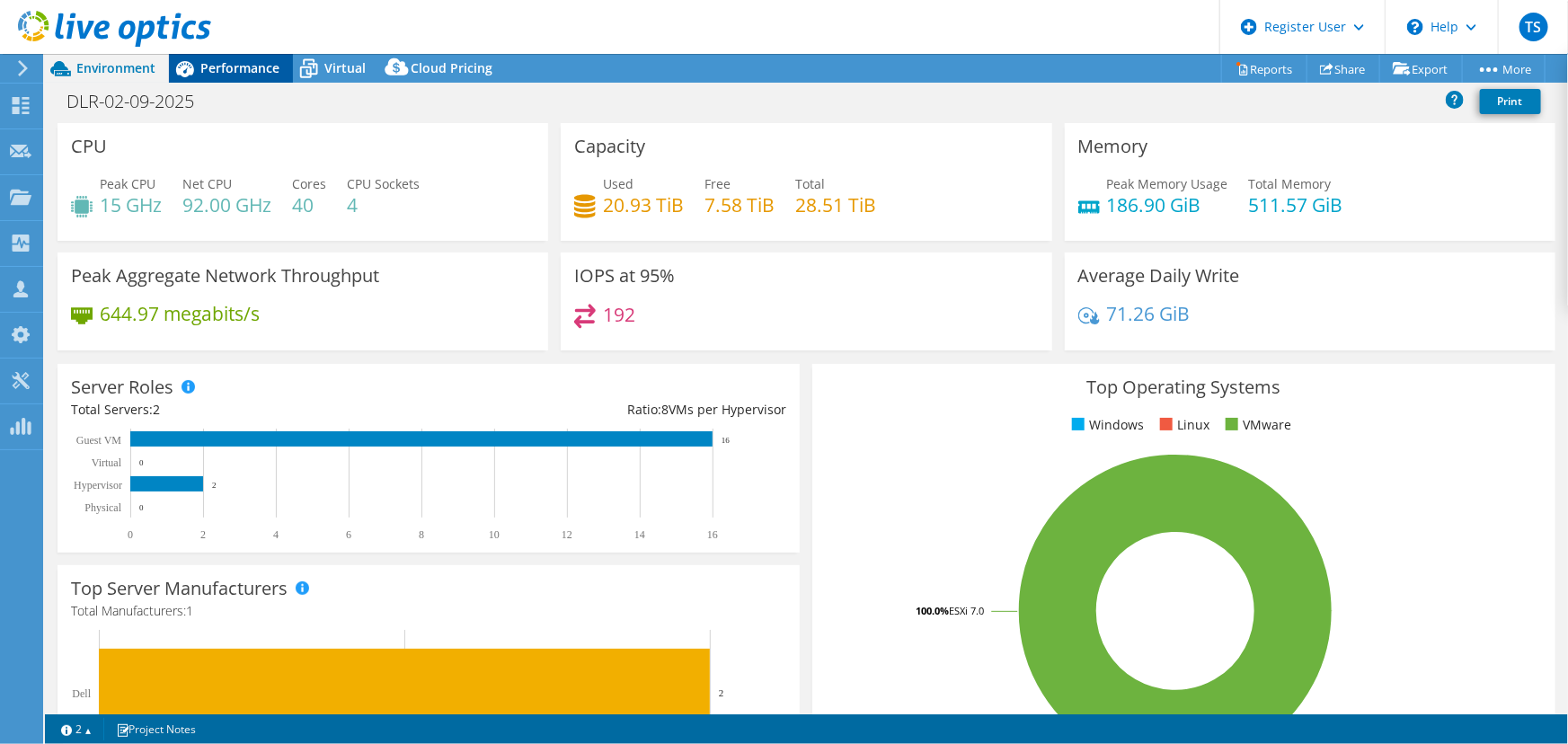
click at [254, 67] on span "Performance" at bounding box center [240, 68] width 79 height 17
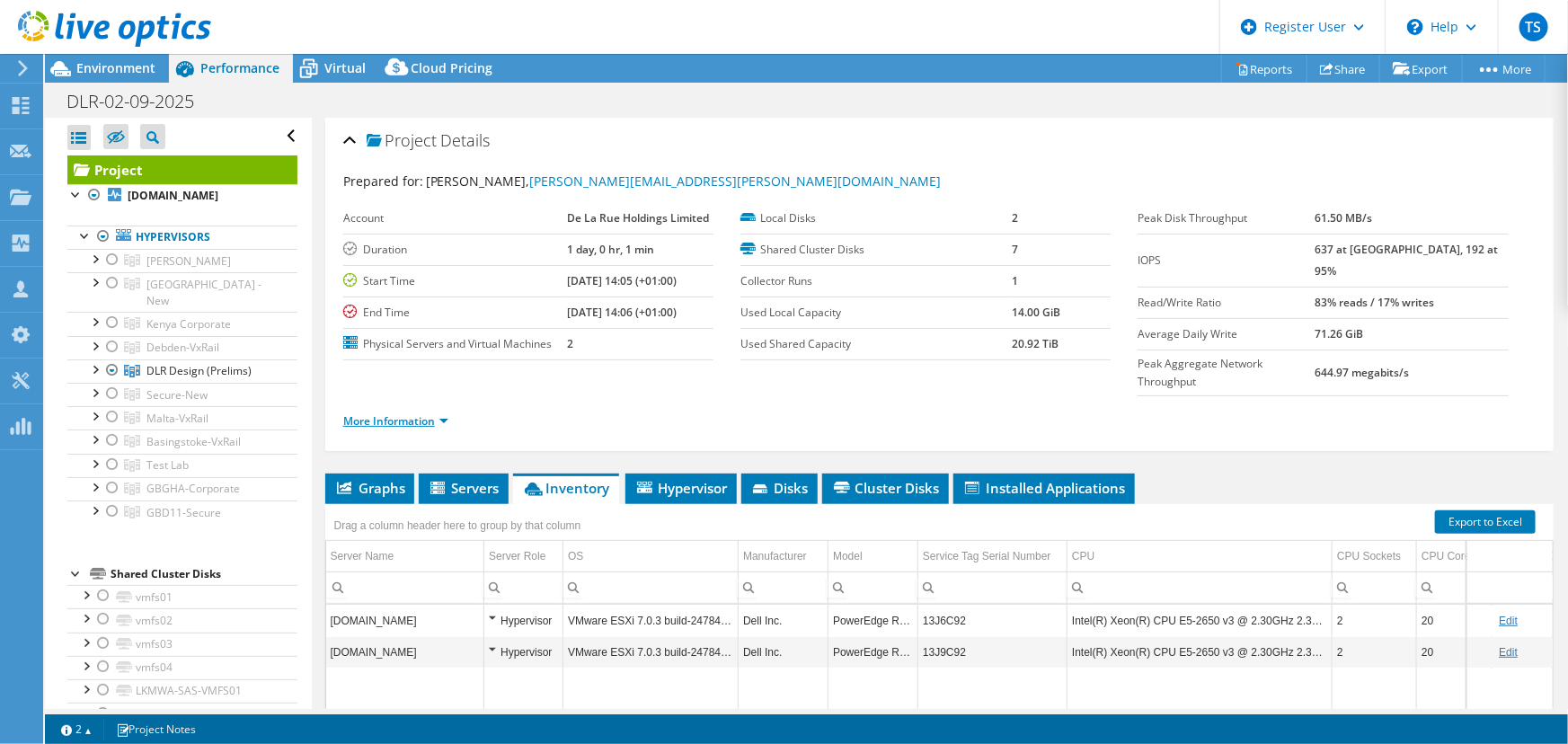
click at [443, 414] on link "More Information" at bounding box center [396, 421] width 105 height 15
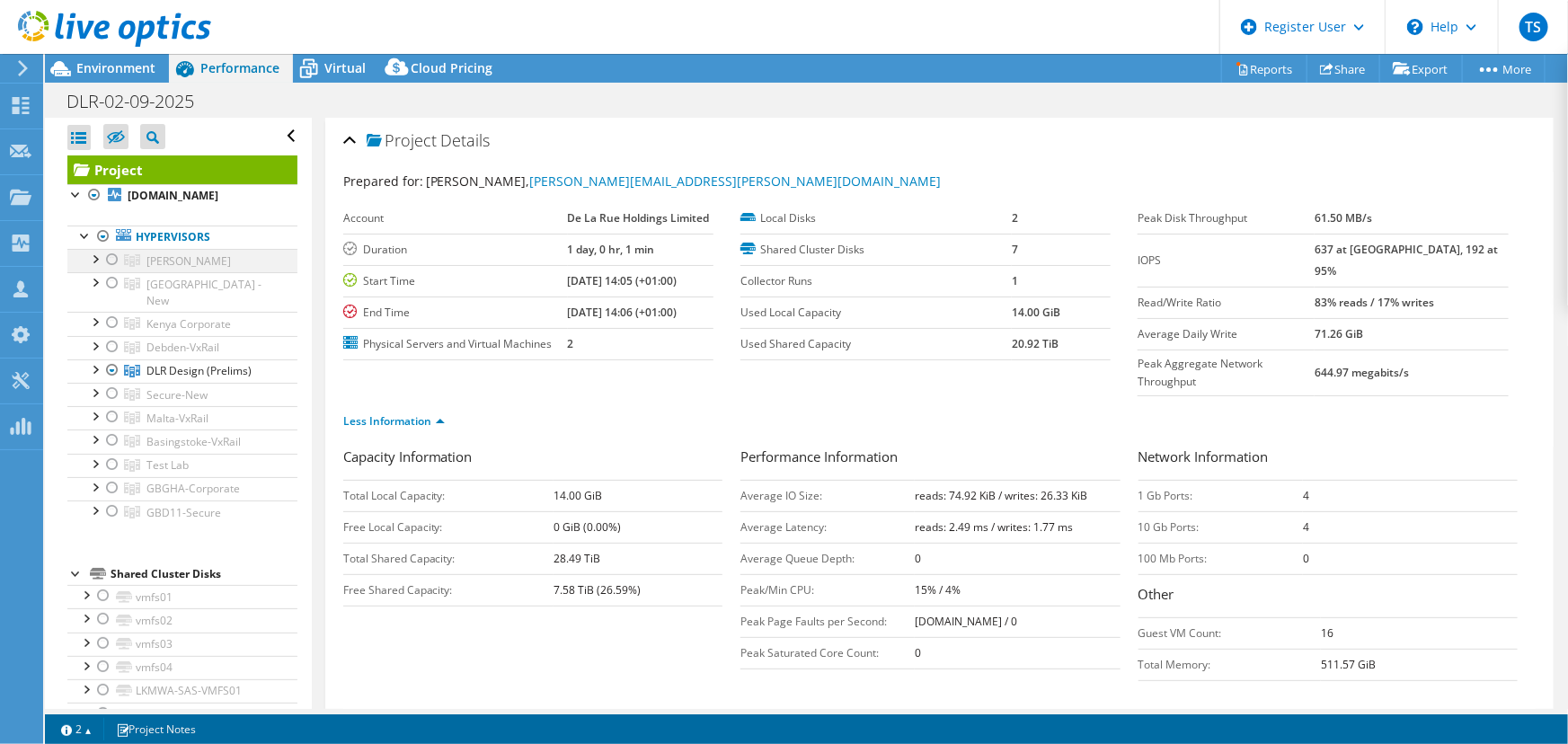
click at [112, 258] on div at bounding box center [112, 260] width 18 height 22
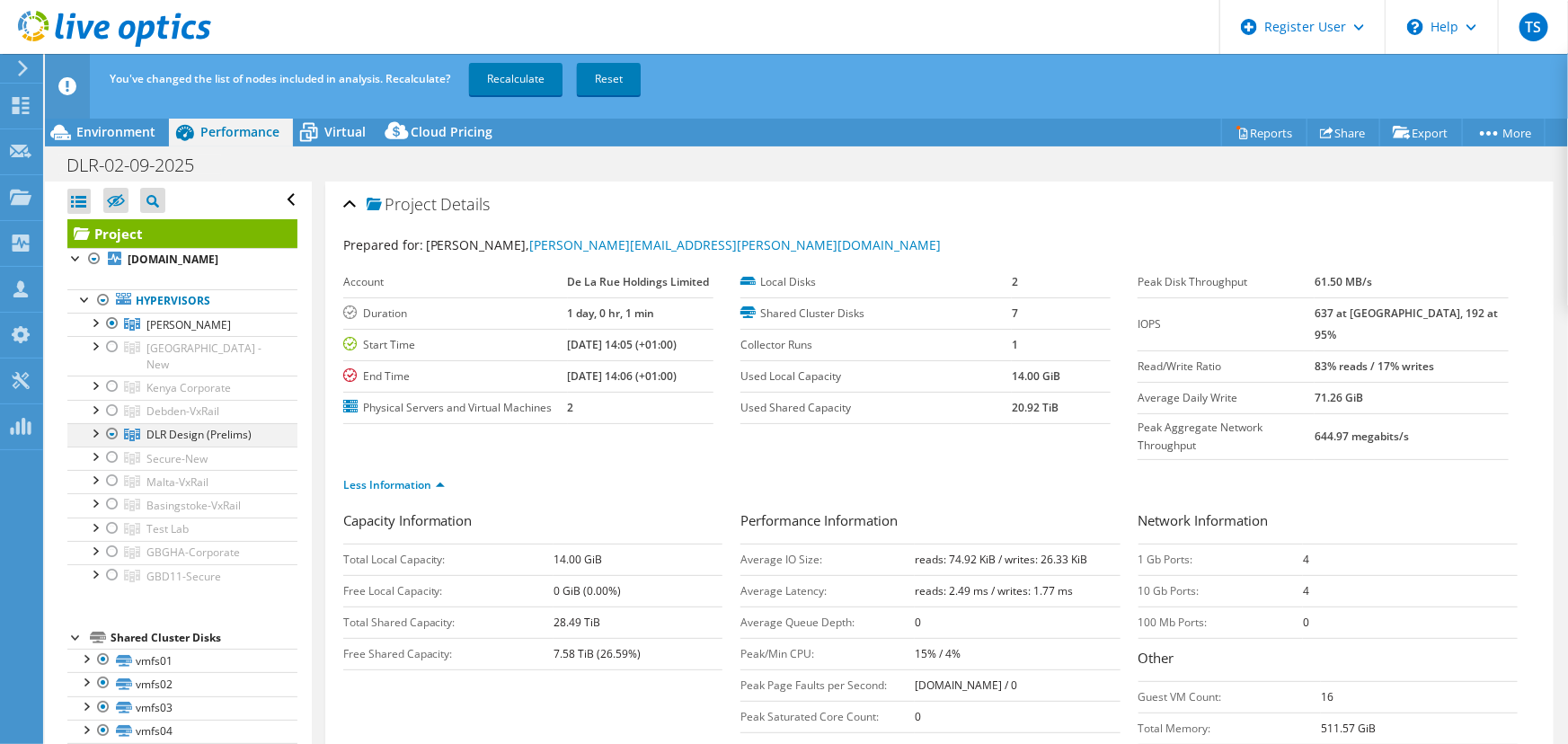
click at [111, 423] on div at bounding box center [112, 434] width 18 height 22
drag, startPoint x: 112, startPoint y: 415, endPoint x: 144, endPoint y: 415, distance: 32.0
click at [112, 423] on div at bounding box center [112, 434] width 18 height 22
click at [508, 77] on link "Recalculate" at bounding box center [515, 79] width 93 height 32
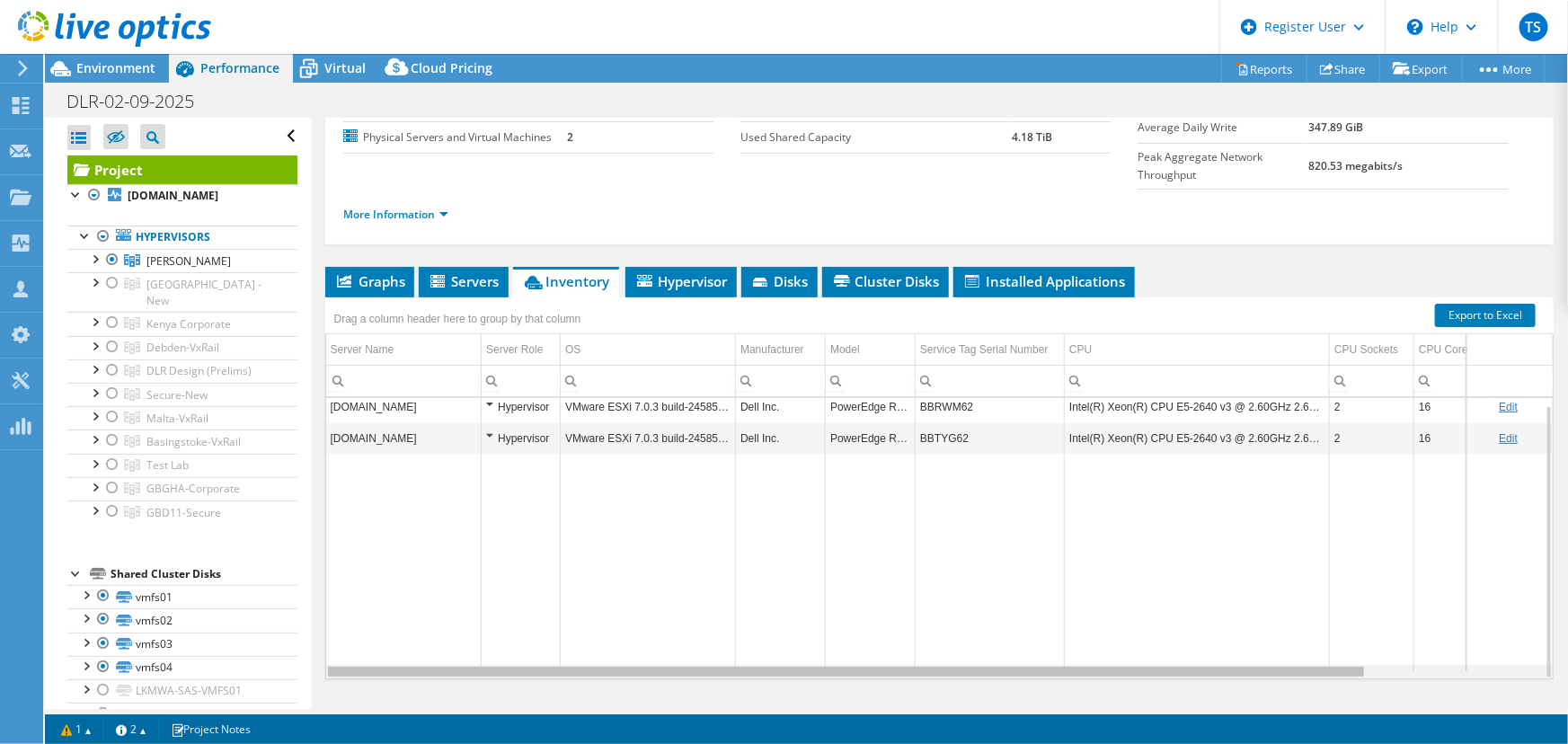
drag, startPoint x: 956, startPoint y: 631, endPoint x: 935, endPoint y: 651, distance: 29.0
click at [935, 651] on body "TS Dell User Tim Sizeland Tim.Sizeland@dell.com Dell My Profile Log Out \n Help…" at bounding box center [784, 372] width 1568 height 744
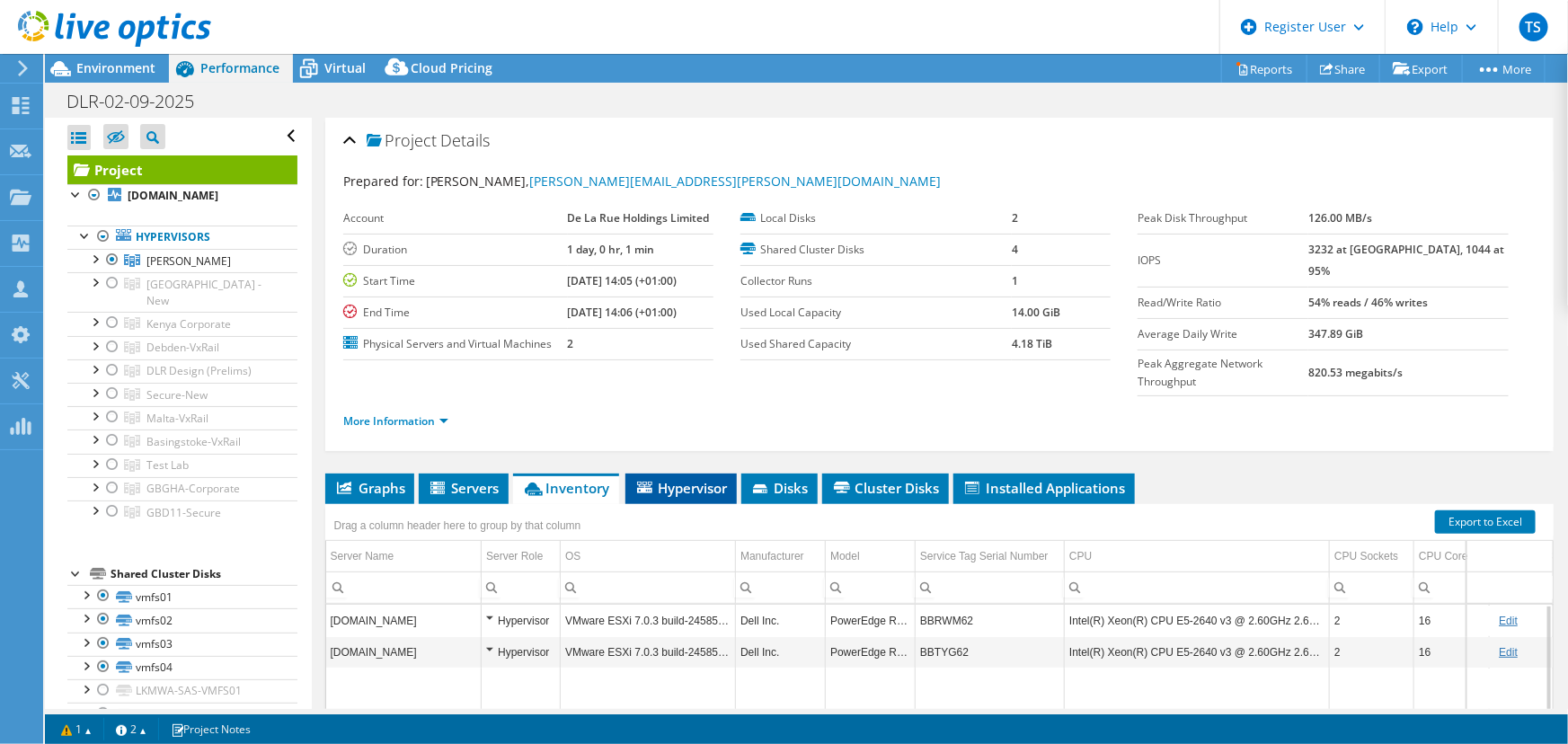
click at [704, 479] on span "Hypervisor" at bounding box center [681, 487] width 93 height 18
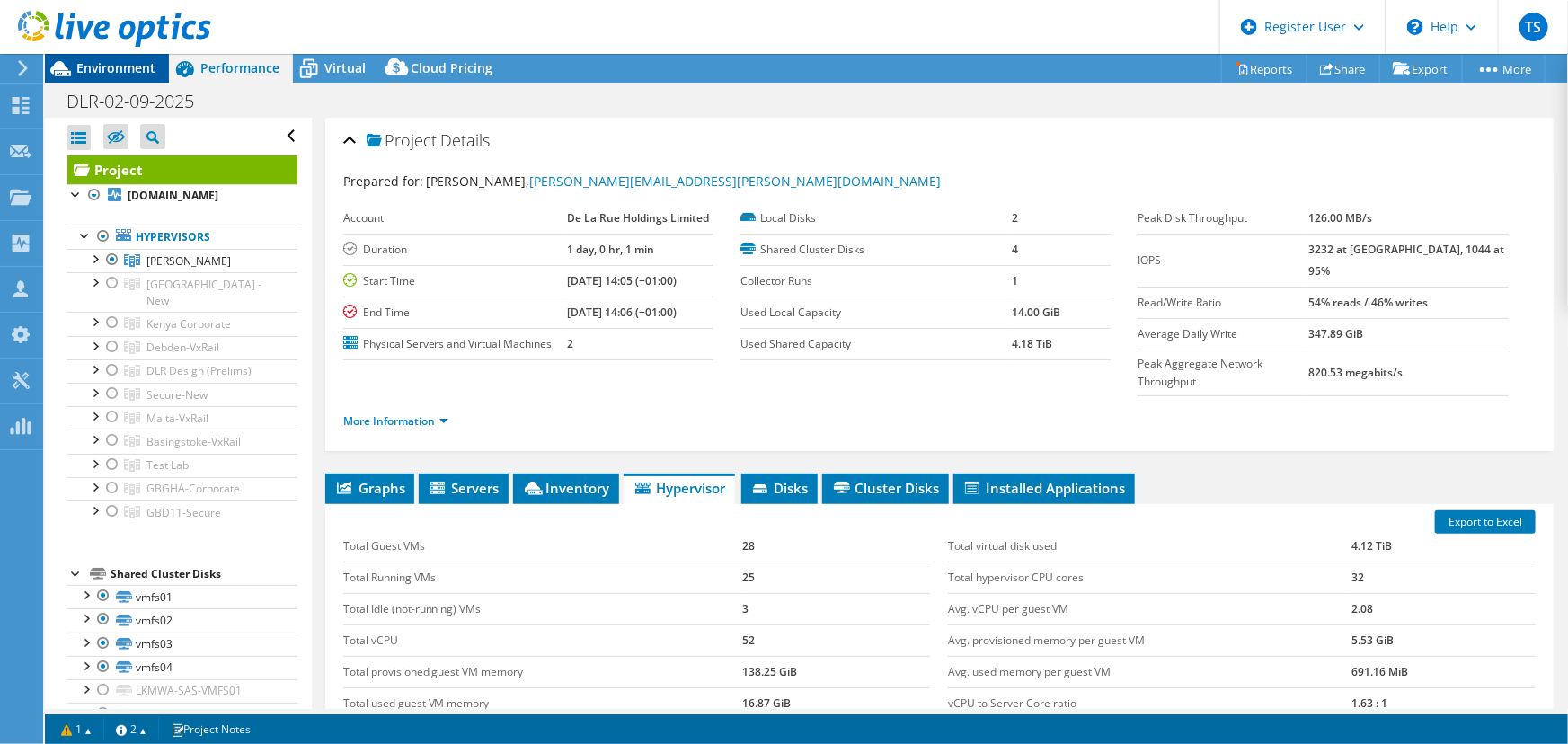
click at [126, 66] on span "Environment" at bounding box center [116, 68] width 79 height 17
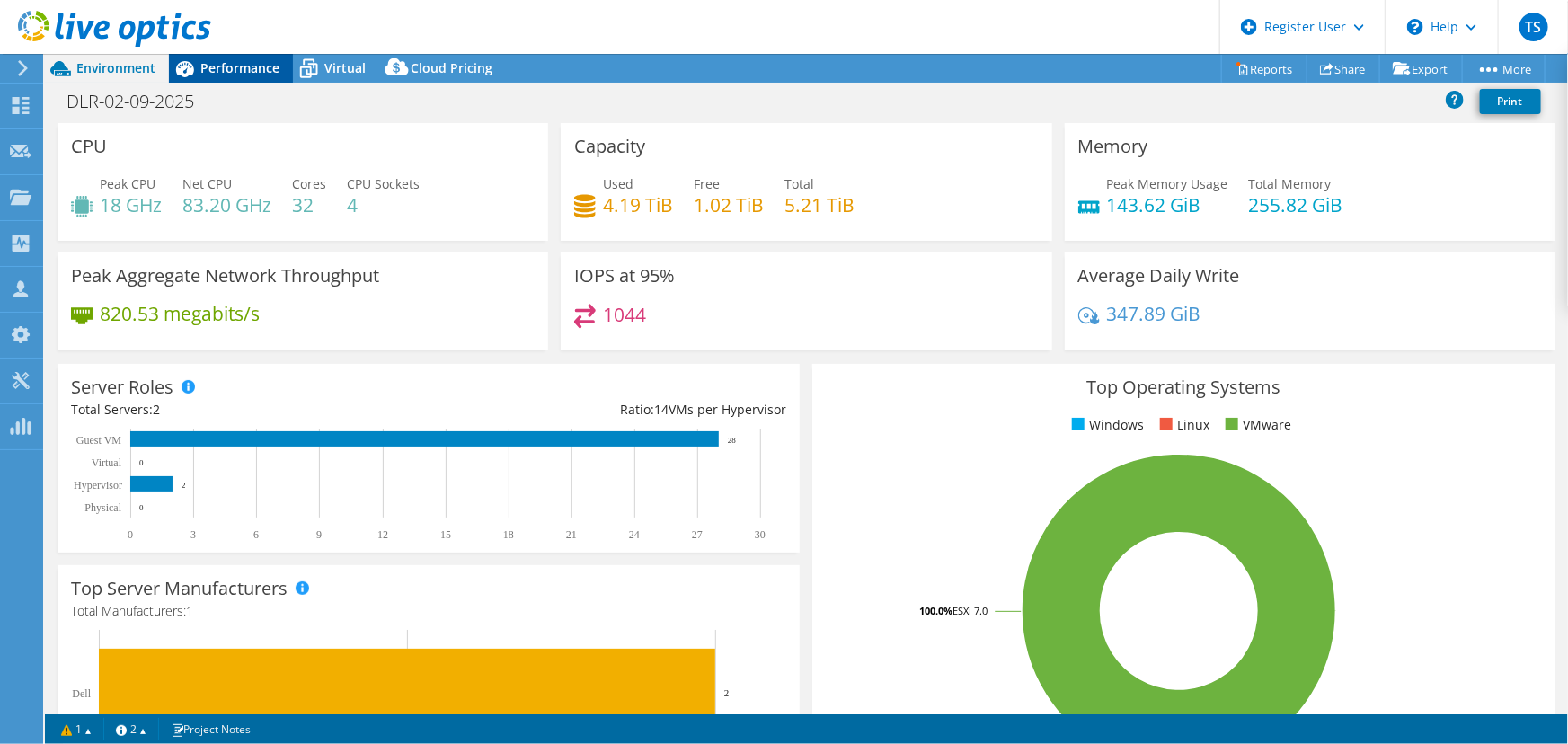
click at [259, 71] on span "Performance" at bounding box center [240, 68] width 79 height 17
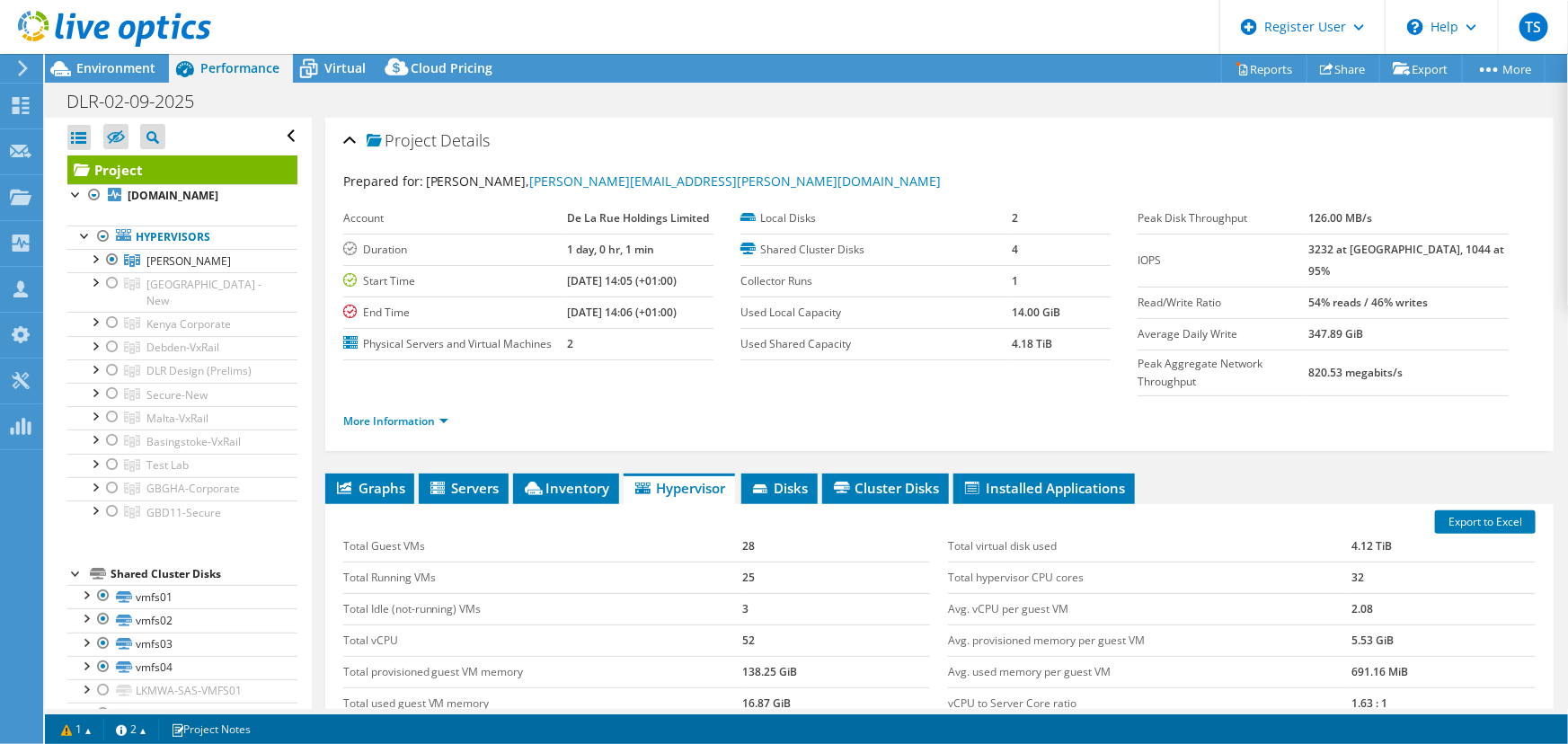
scroll to position [81, 0]
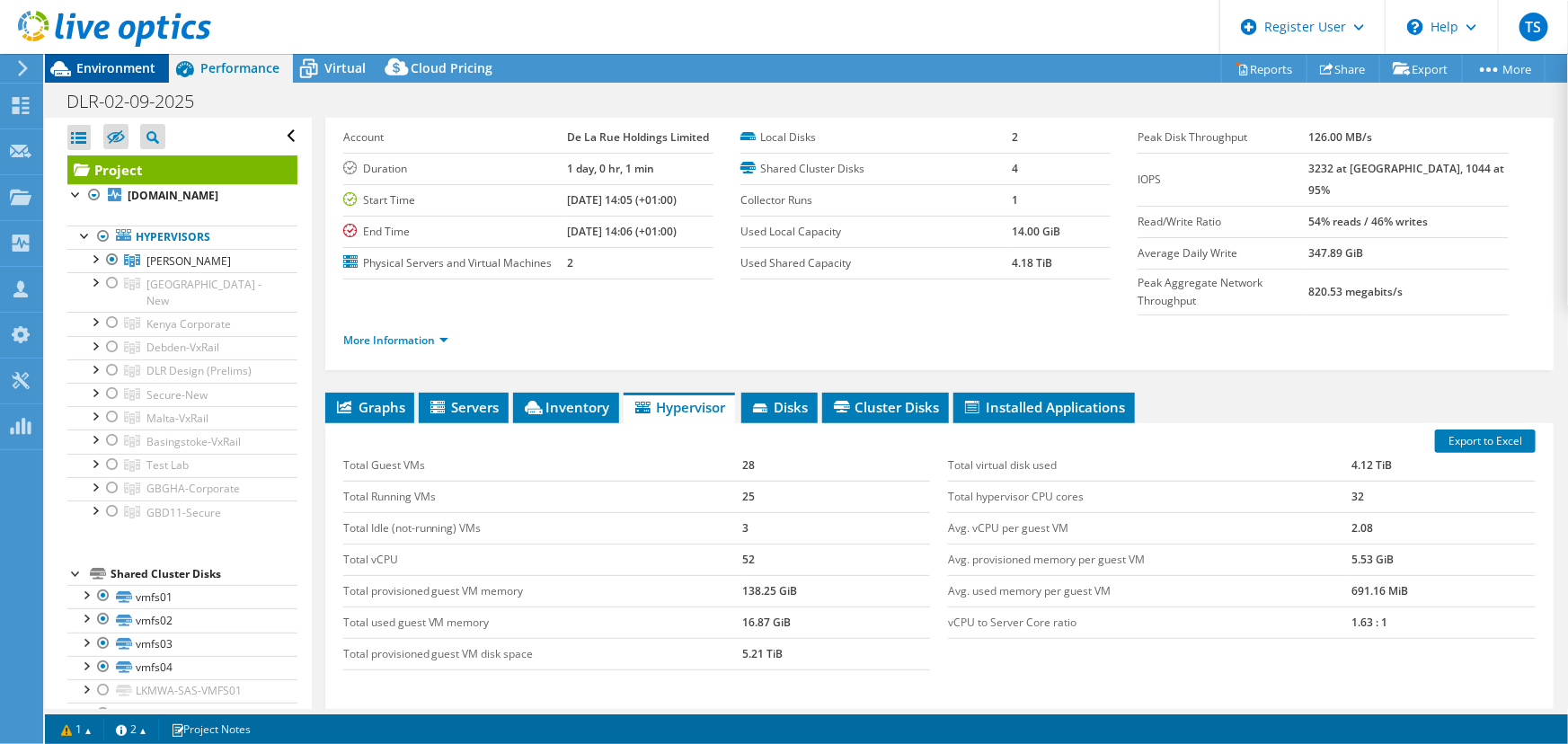
click at [117, 68] on span "Environment" at bounding box center [116, 68] width 79 height 17
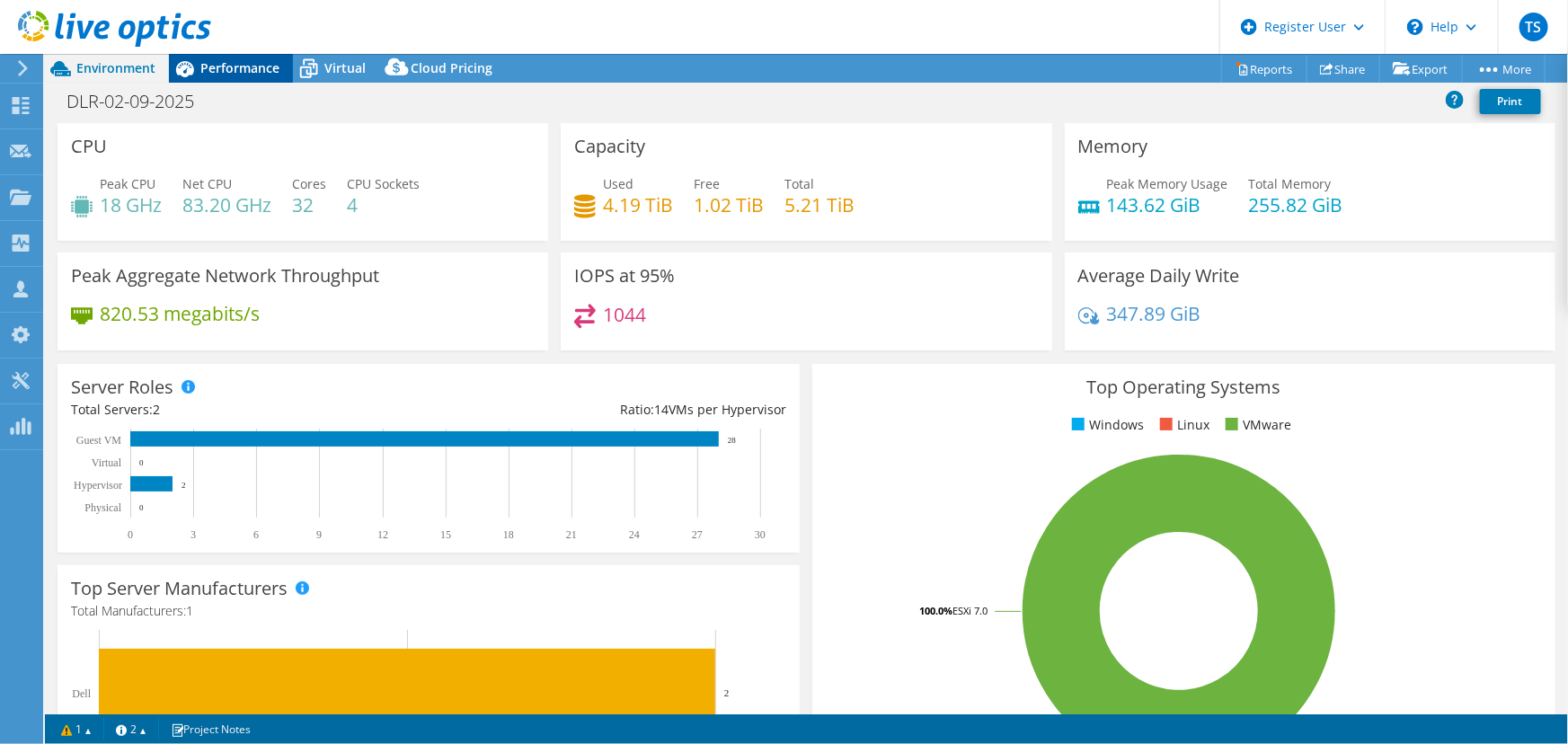
click at [235, 65] on span "Performance" at bounding box center [240, 68] width 79 height 17
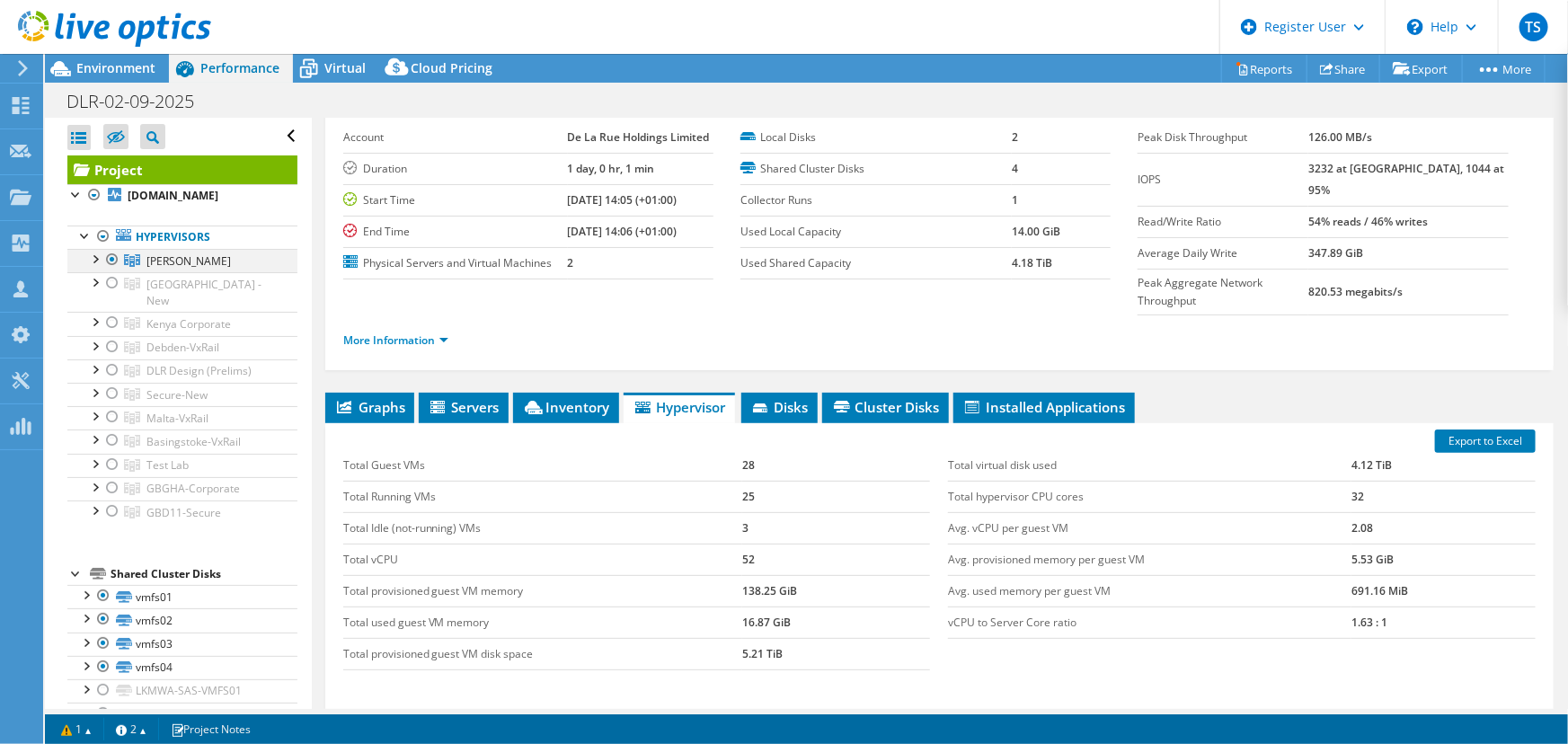
click at [96, 260] on div at bounding box center [94, 258] width 18 height 18
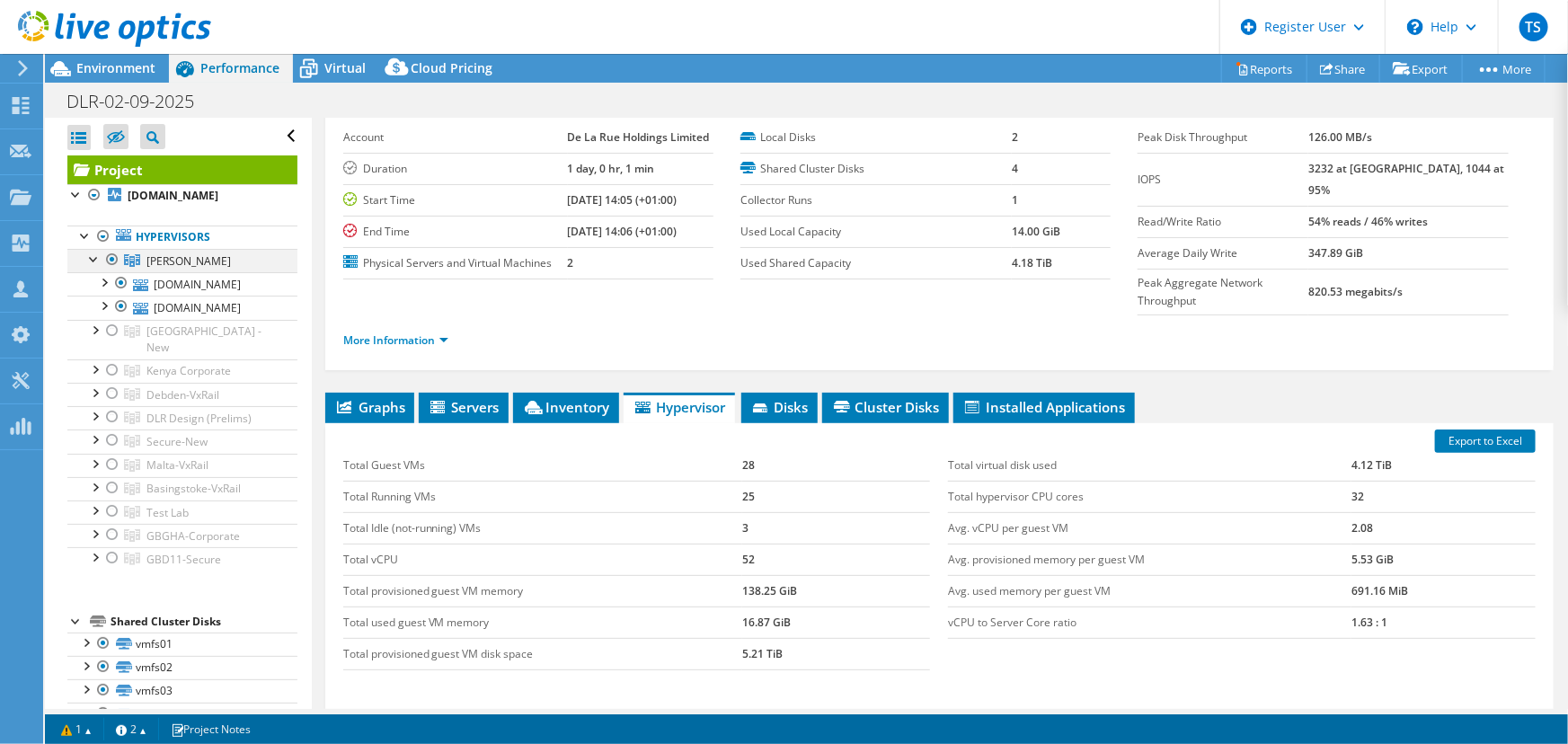
click at [96, 260] on div at bounding box center [94, 258] width 18 height 18
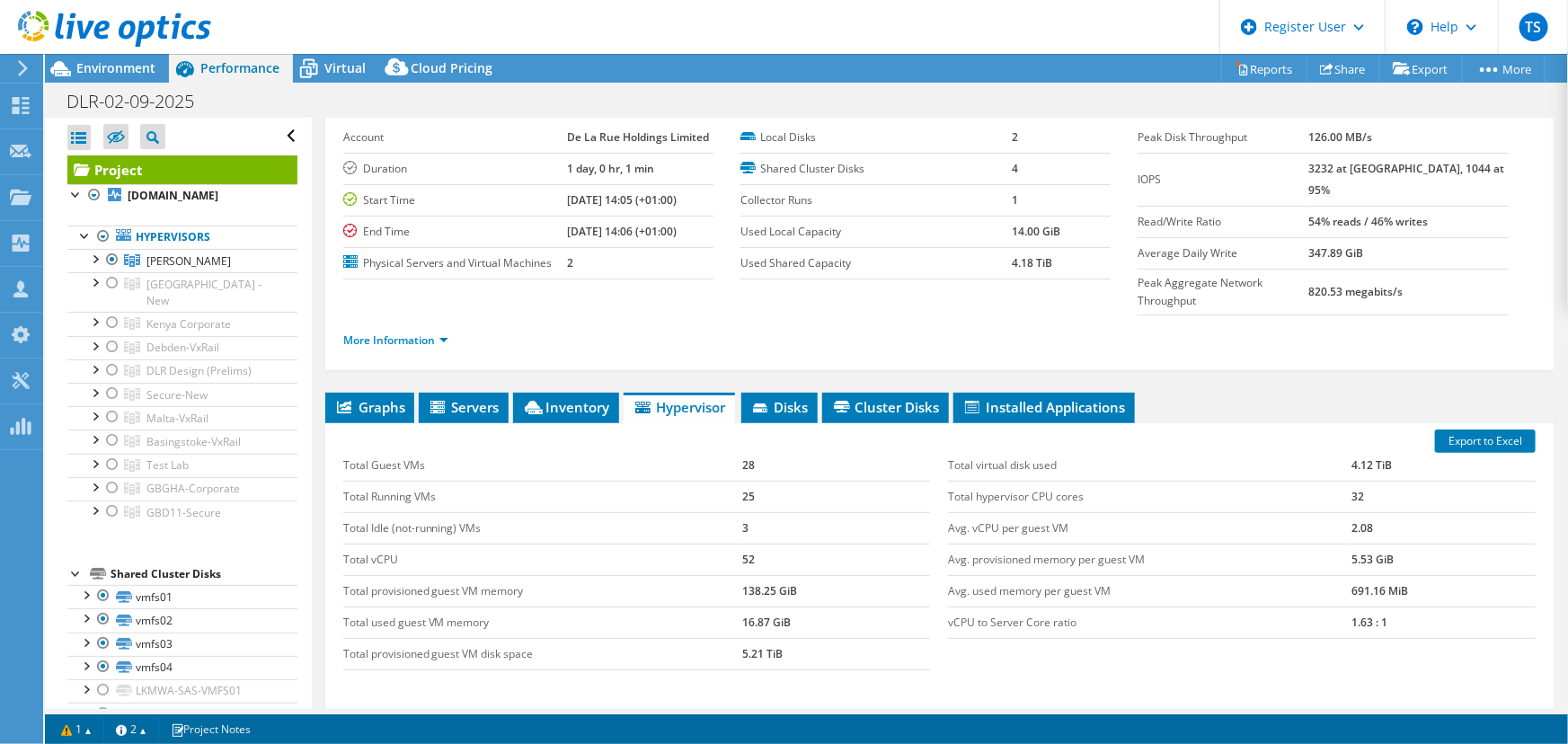
click at [100, 59] on div at bounding box center [105, 30] width 212 height 60
click at [112, 71] on span "Environment" at bounding box center [116, 68] width 79 height 17
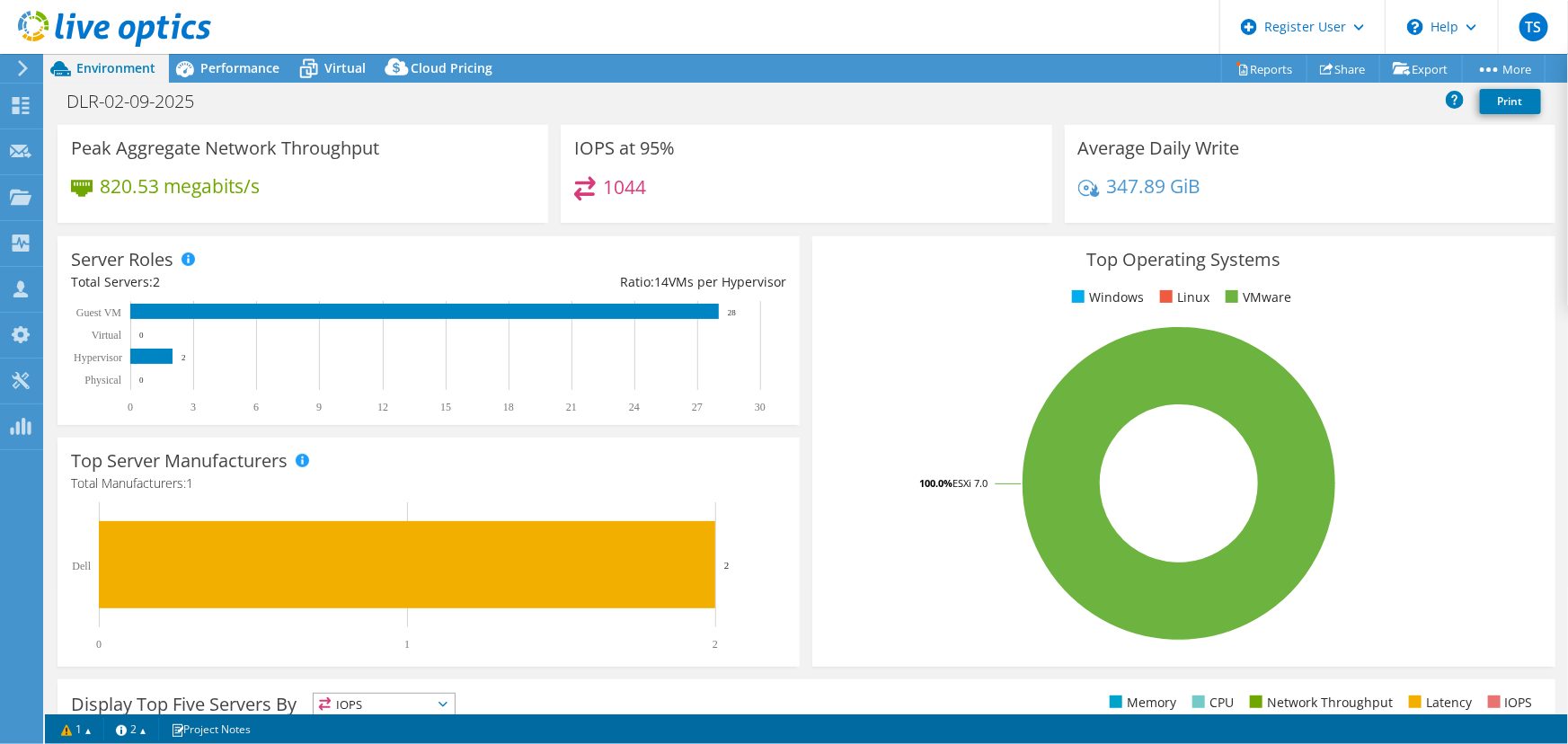
scroll to position [45, 0]
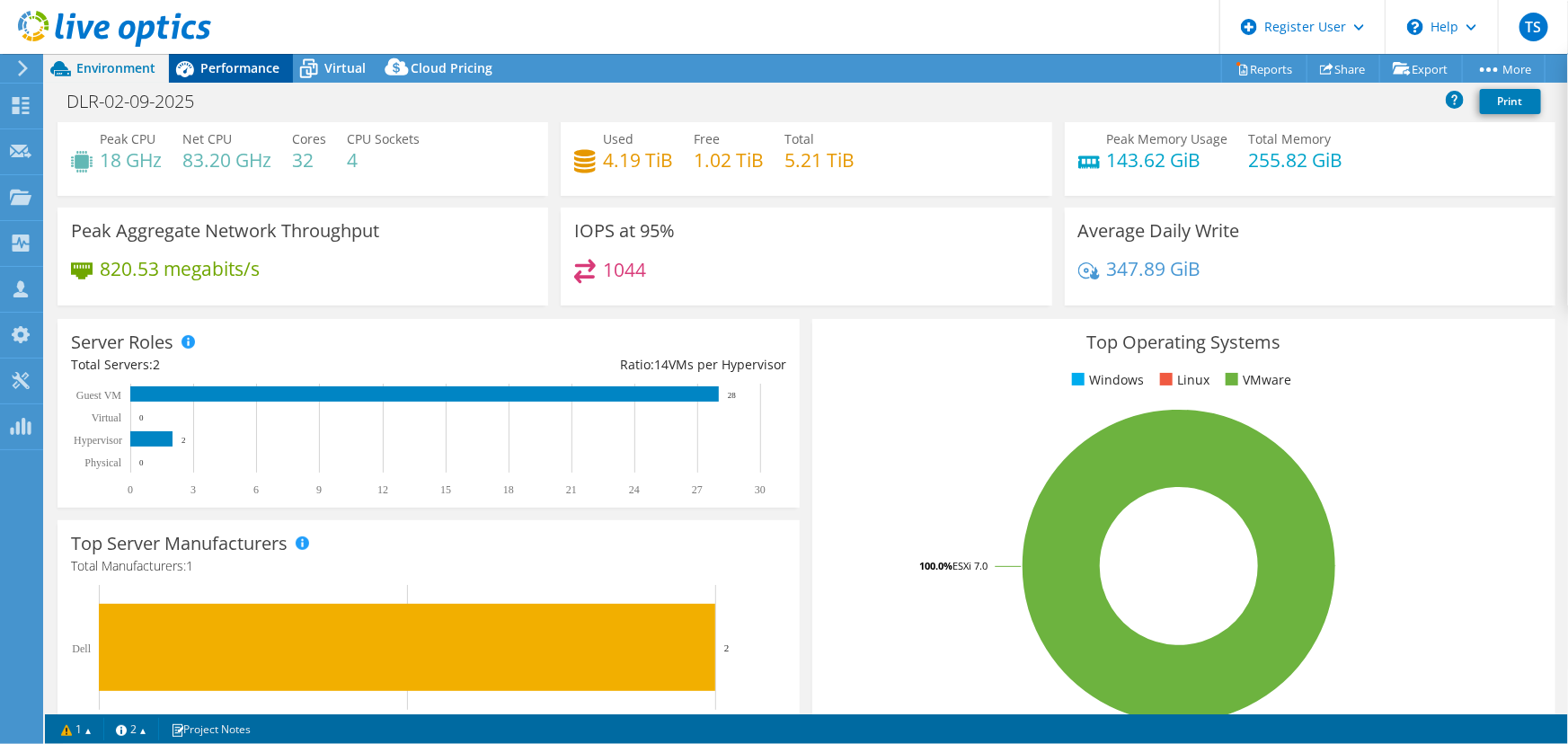
click at [233, 65] on span "Performance" at bounding box center [240, 68] width 79 height 17
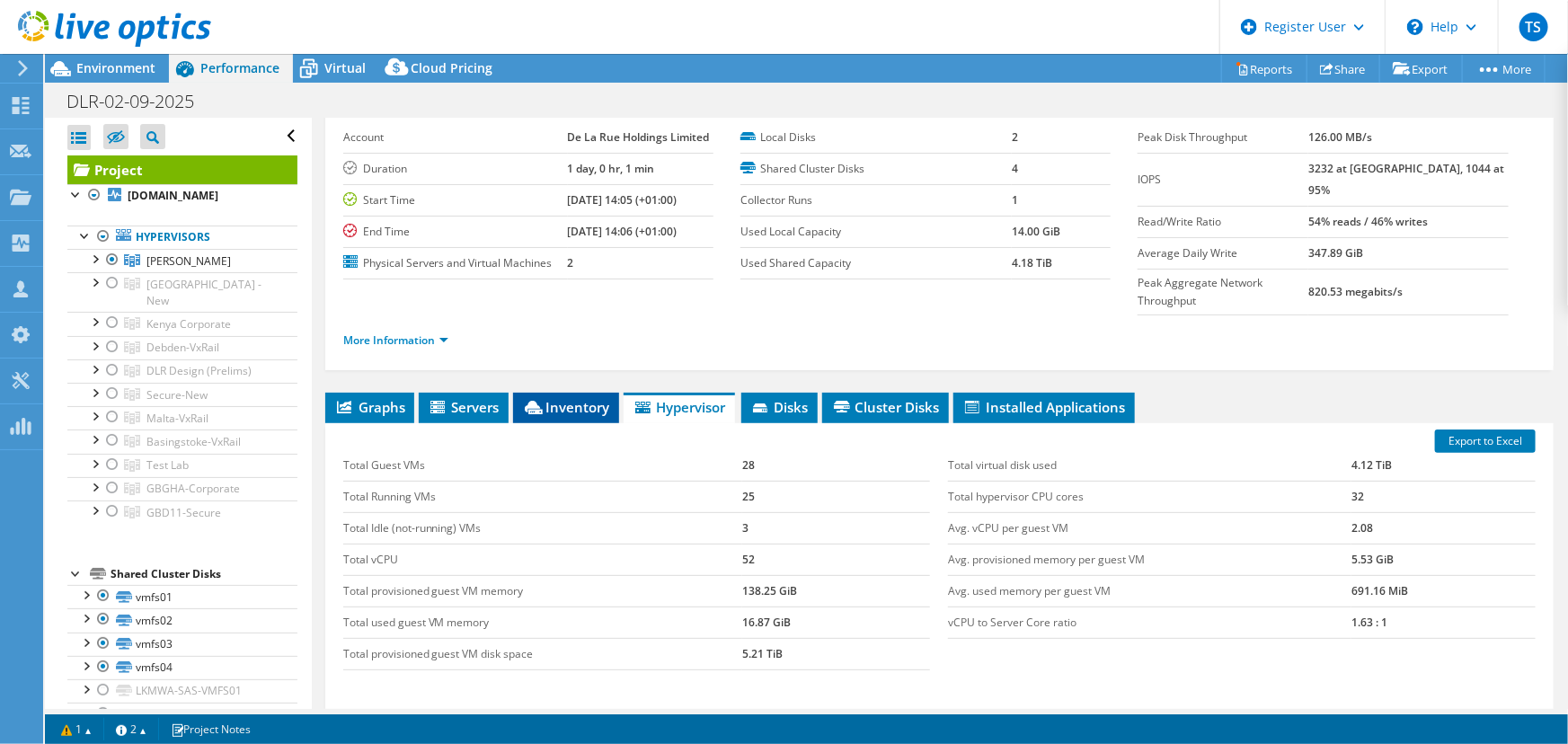
click at [557, 398] on span "Inventory" at bounding box center [566, 406] width 88 height 18
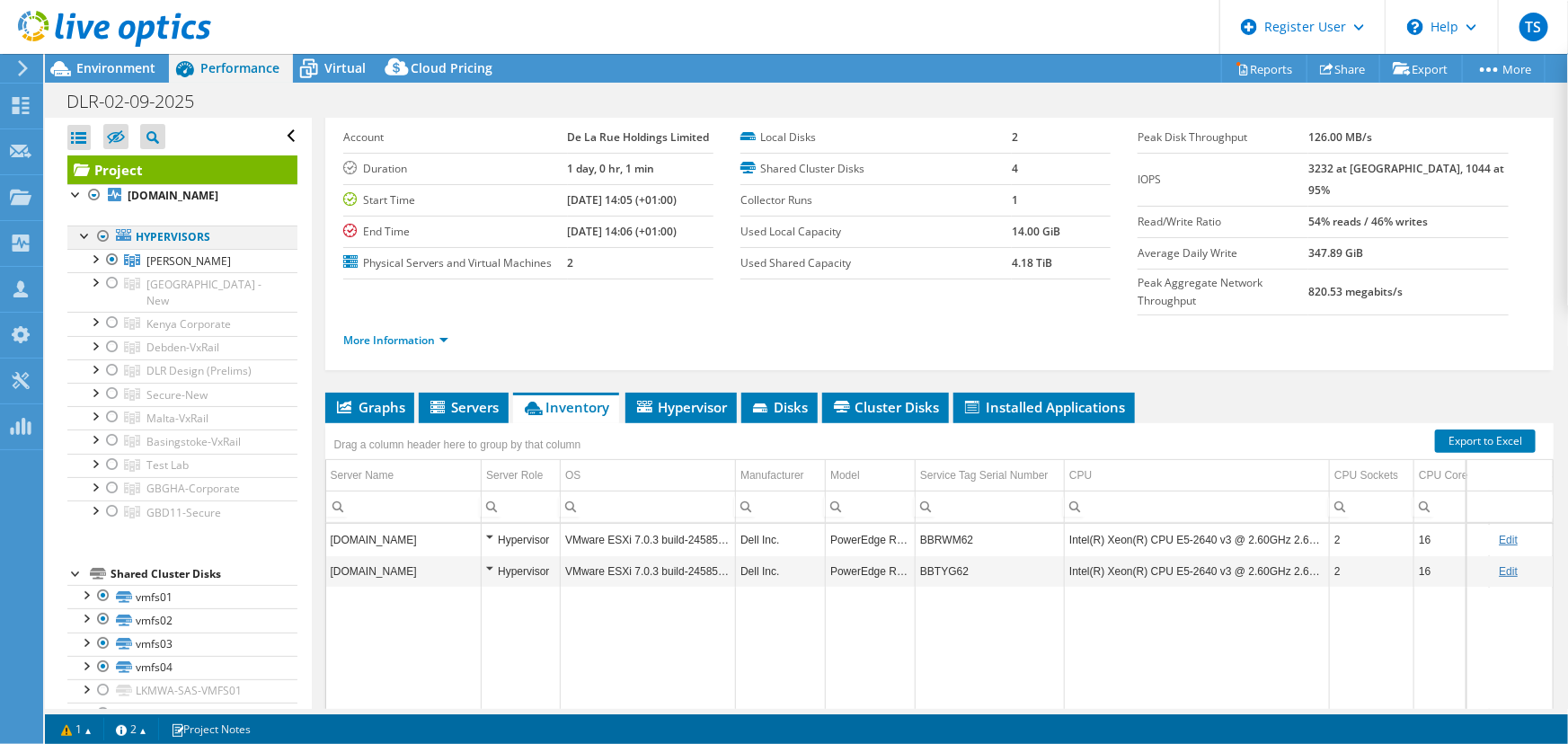
click at [105, 232] on div at bounding box center [102, 236] width 18 height 22
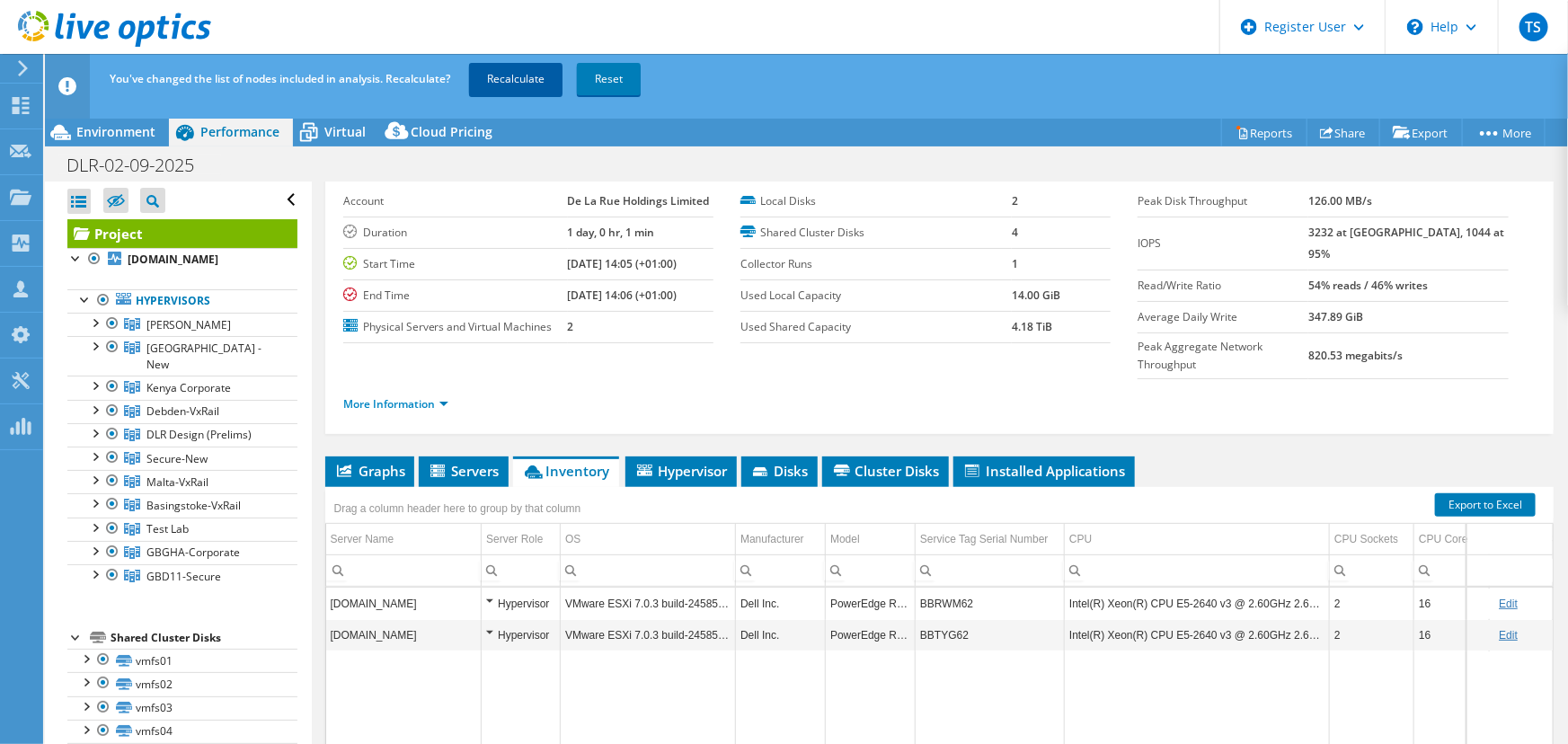
click at [507, 78] on link "Recalculate" at bounding box center [515, 79] width 93 height 32
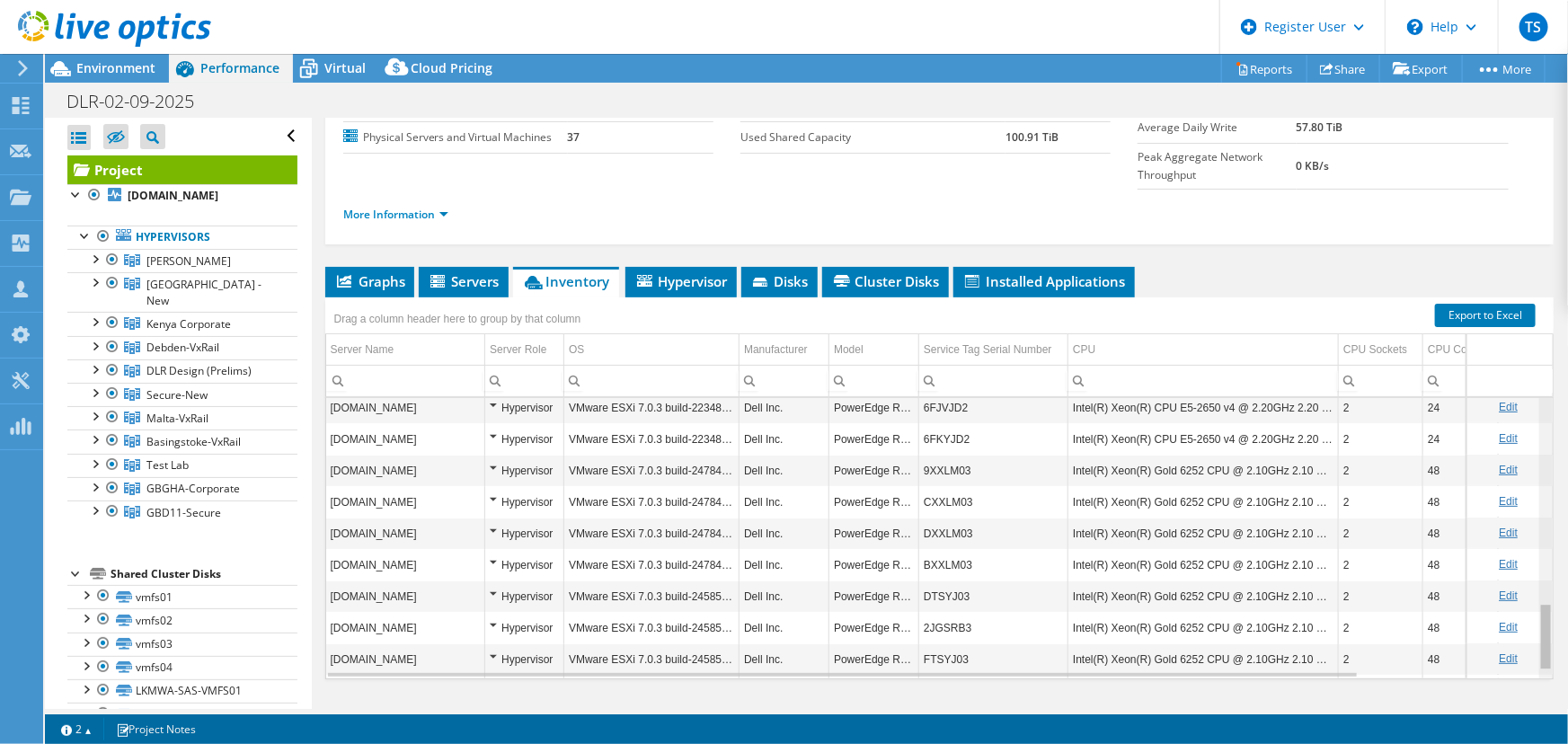
scroll to position [889, 0]
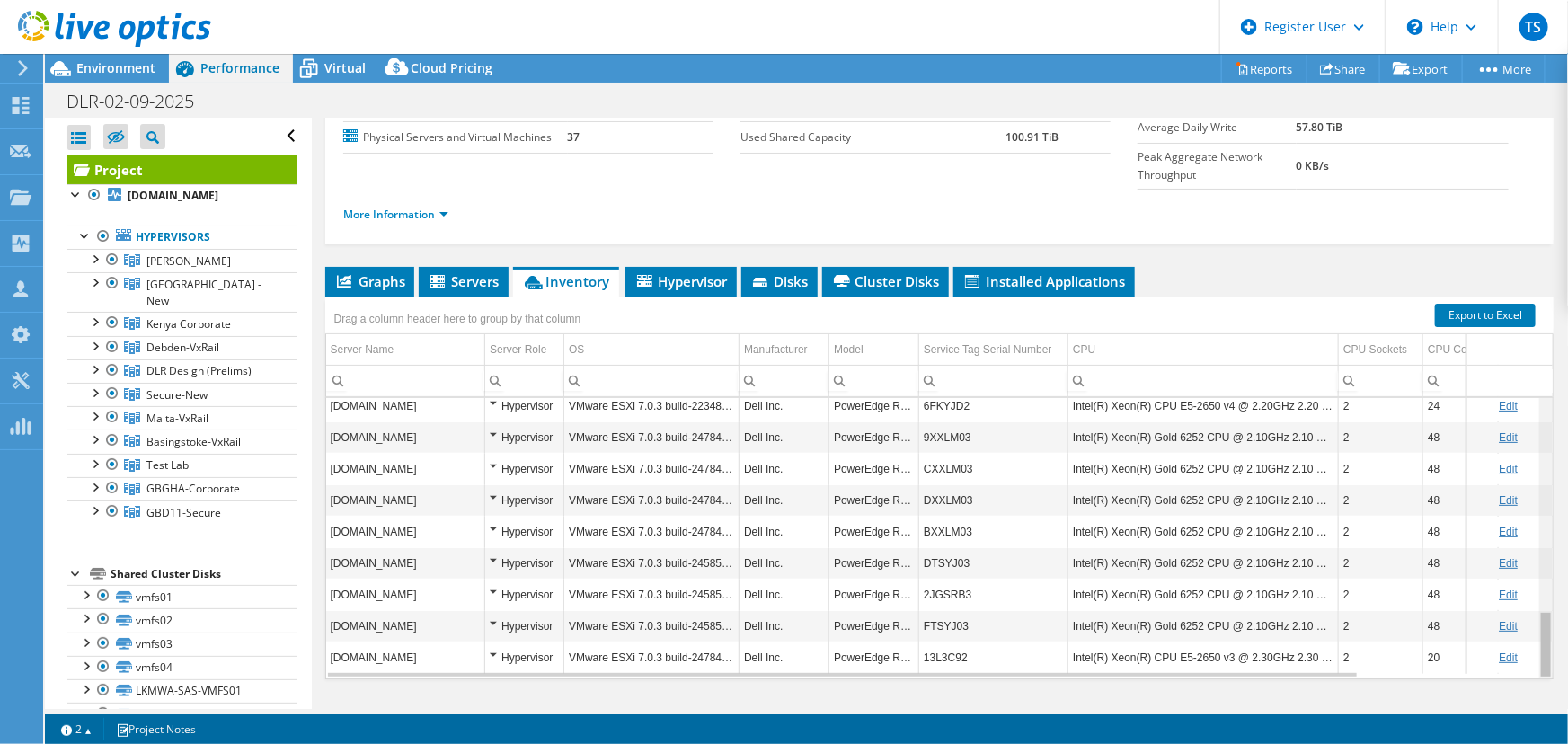
drag, startPoint x: 1535, startPoint y: 424, endPoint x: 1568, endPoint y: 622, distance: 200.7
click at [1567, 622] on html "TS Dell User Tim Sizeland Tim.Sizeland@dell.com Dell My Profile Log Out \n Help…" at bounding box center [784, 372] width 1568 height 744
click at [95, 359] on div at bounding box center [94, 368] width 18 height 18
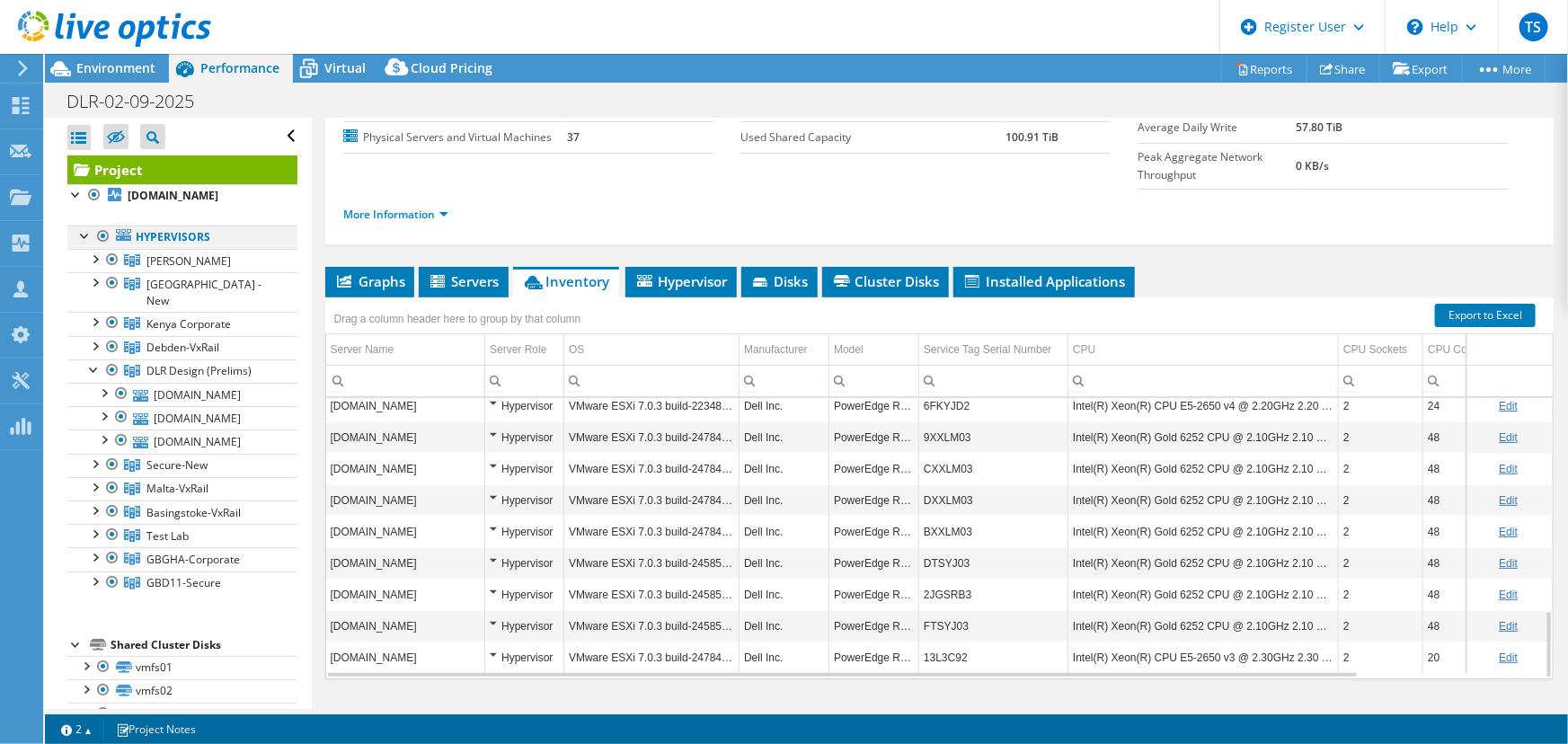
click at [102, 233] on div at bounding box center [102, 236] width 18 height 22
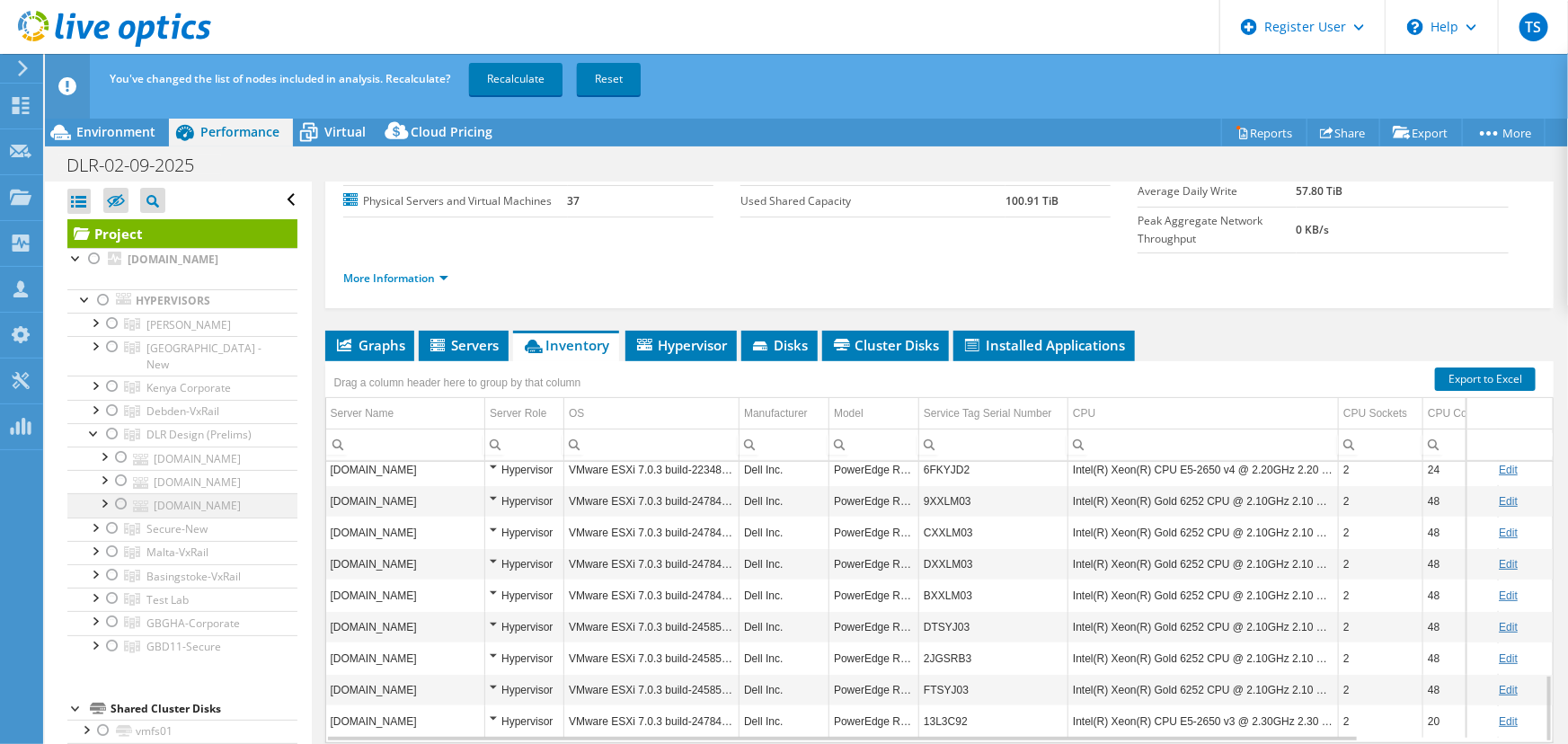
click at [124, 494] on div at bounding box center [120, 504] width 18 height 22
click at [525, 72] on link "Recalculate" at bounding box center [515, 79] width 93 height 32
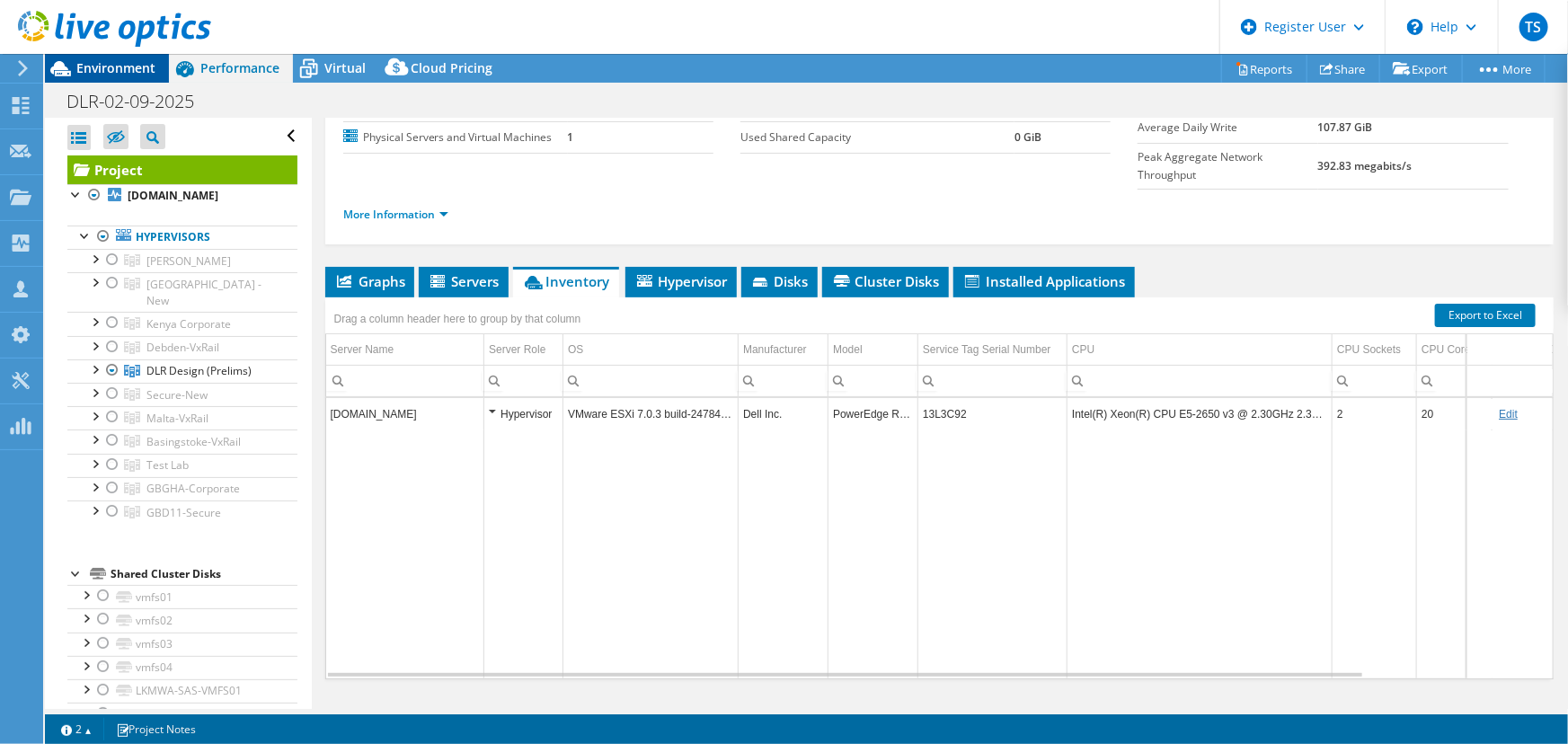
click at [125, 69] on span "Environment" at bounding box center [116, 68] width 79 height 17
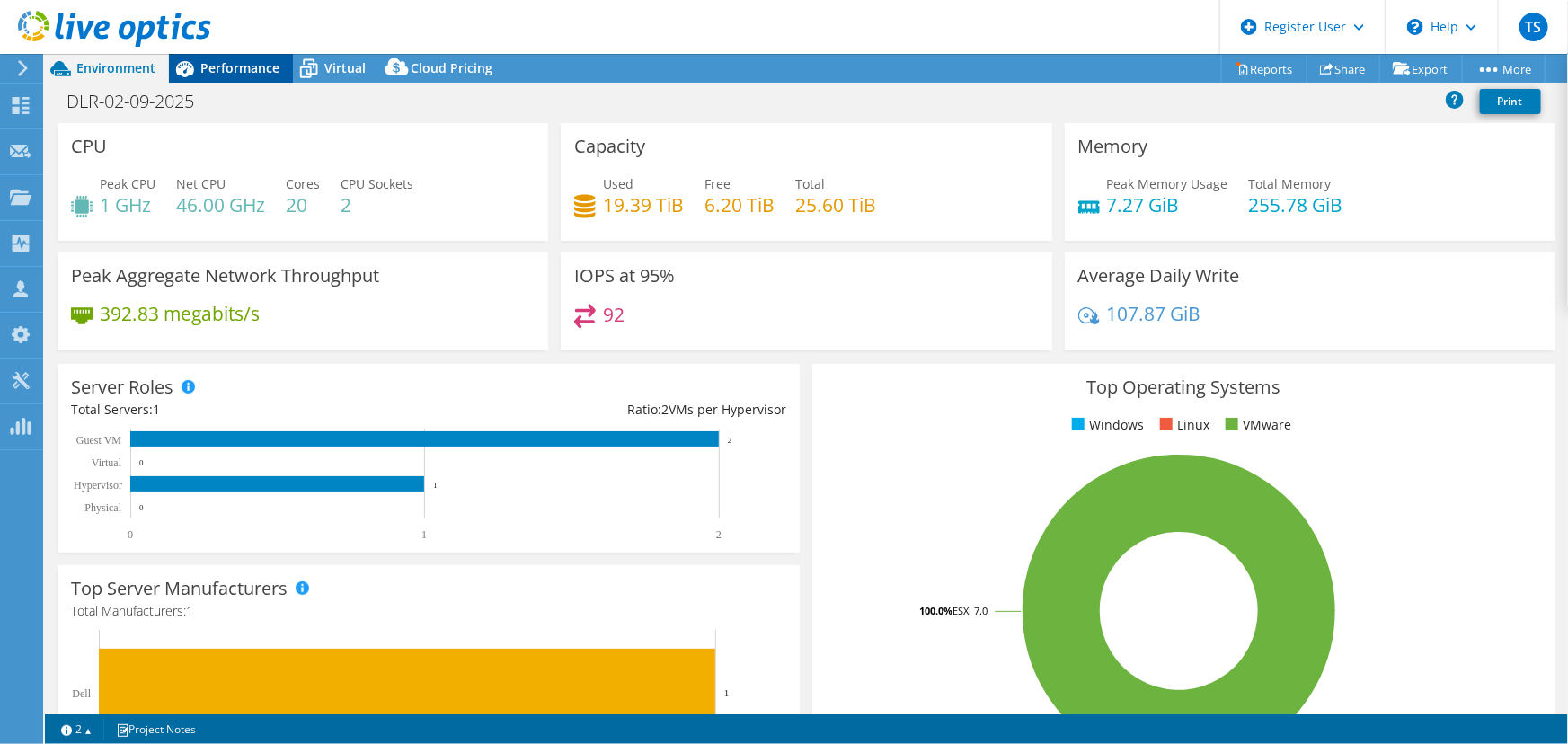
click at [231, 62] on span "Performance" at bounding box center [240, 68] width 79 height 17
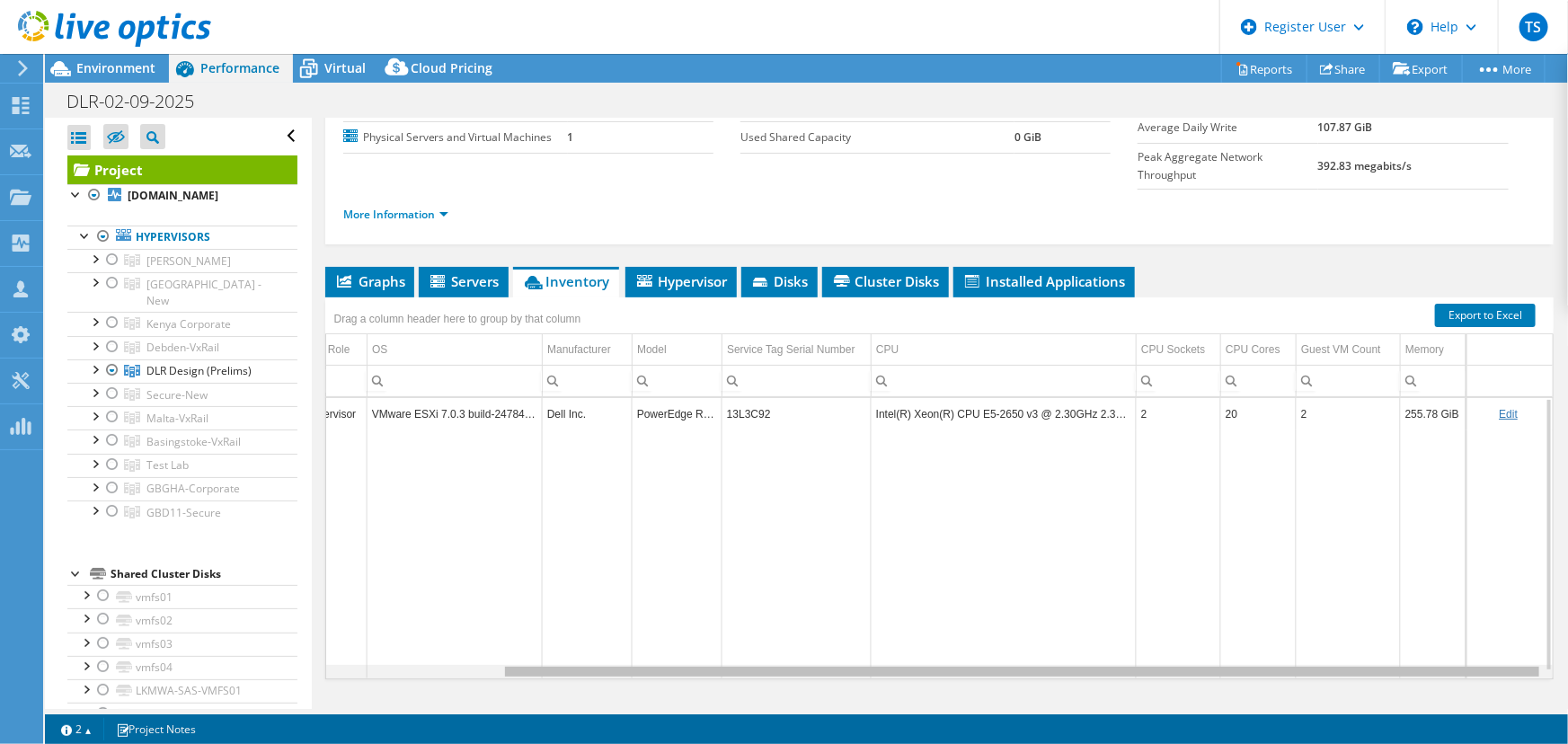
scroll to position [0, 207]
drag, startPoint x: 1249, startPoint y: 634, endPoint x: 1490, endPoint y: 629, distance: 241.1
click at [1490, 629] on body "TS Dell User Tim Sizeland Tim.Sizeland@dell.com Dell My Profile Log Out \n Help…" at bounding box center [784, 372] width 1568 height 744
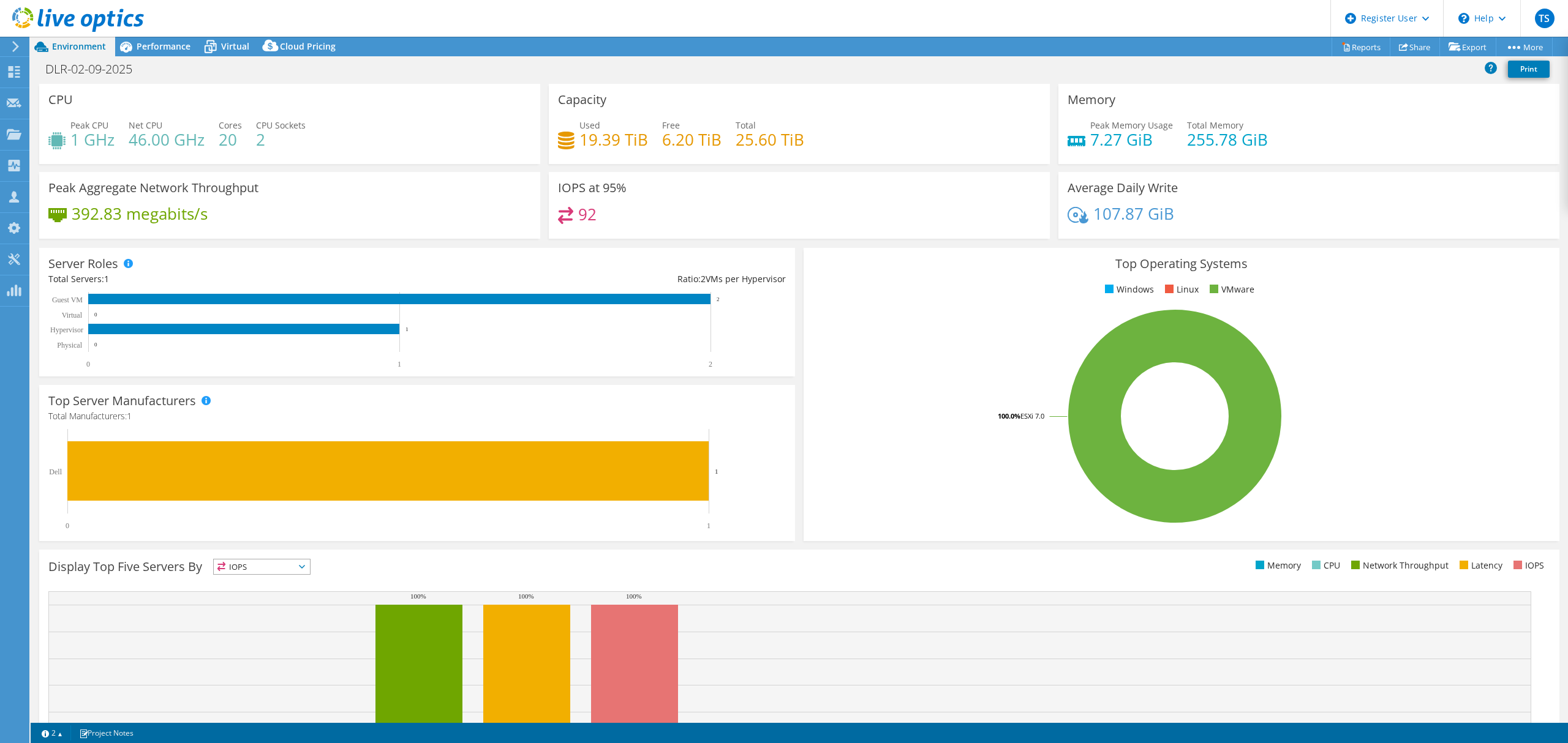
select select "USD"
